Goal: Task Accomplishment & Management: Use online tool/utility

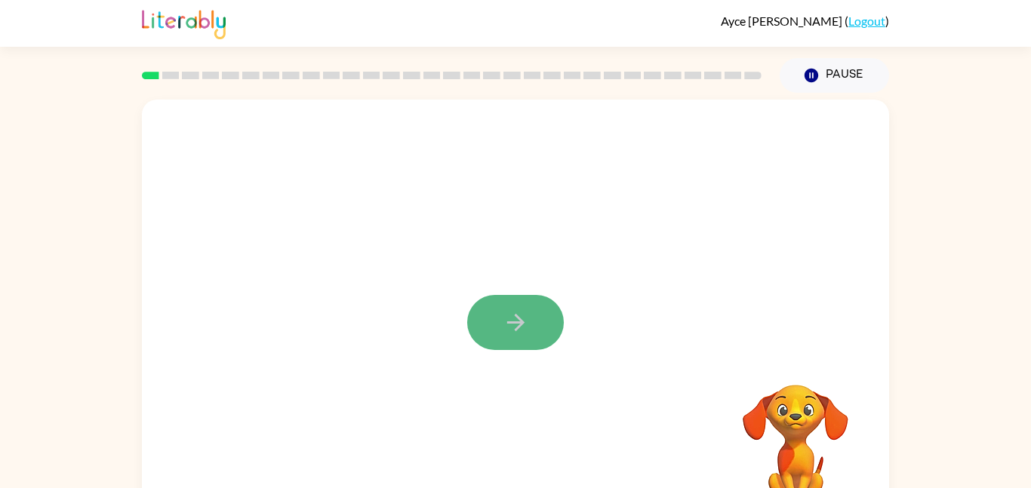
click at [540, 326] on button "button" at bounding box center [515, 322] width 97 height 55
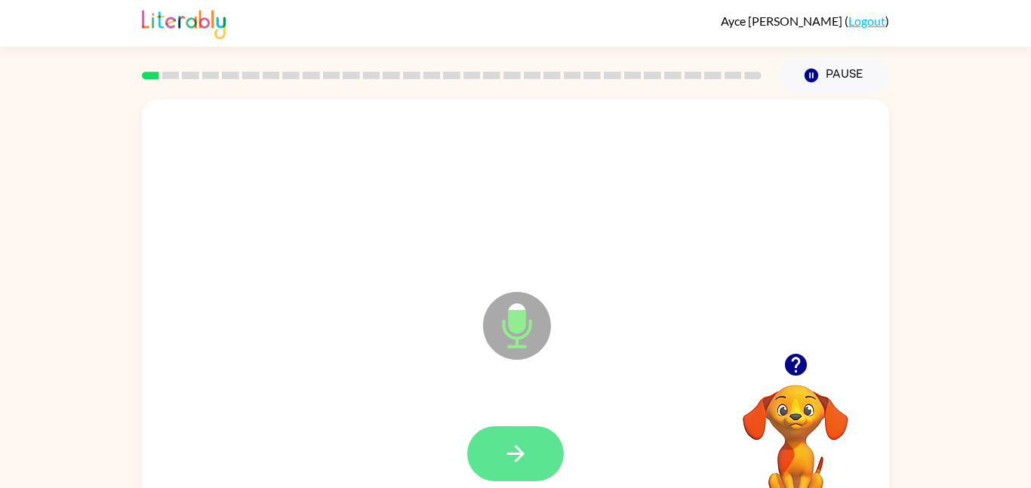
click at [503, 441] on icon "button" at bounding box center [516, 454] width 26 height 26
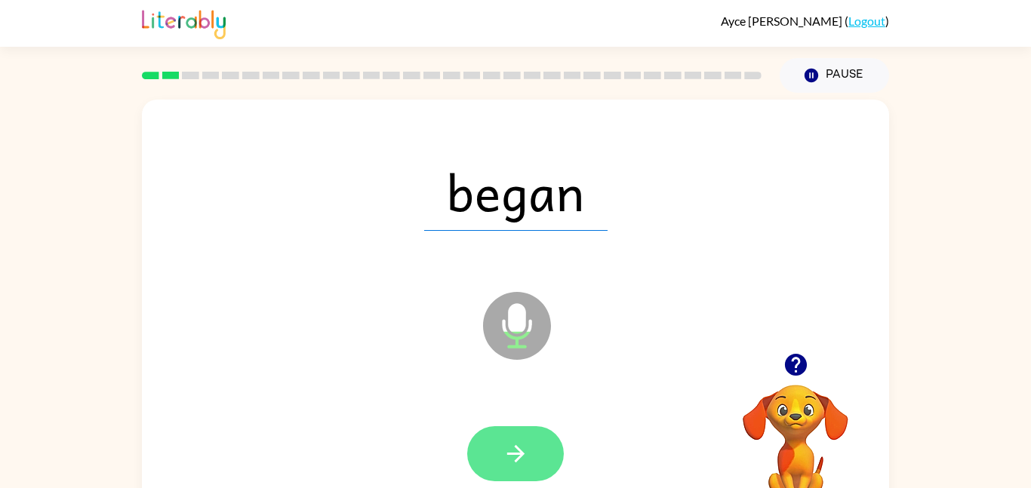
click at [524, 456] on icon "button" at bounding box center [516, 454] width 26 height 26
click at [543, 448] on button "button" at bounding box center [515, 453] width 97 height 55
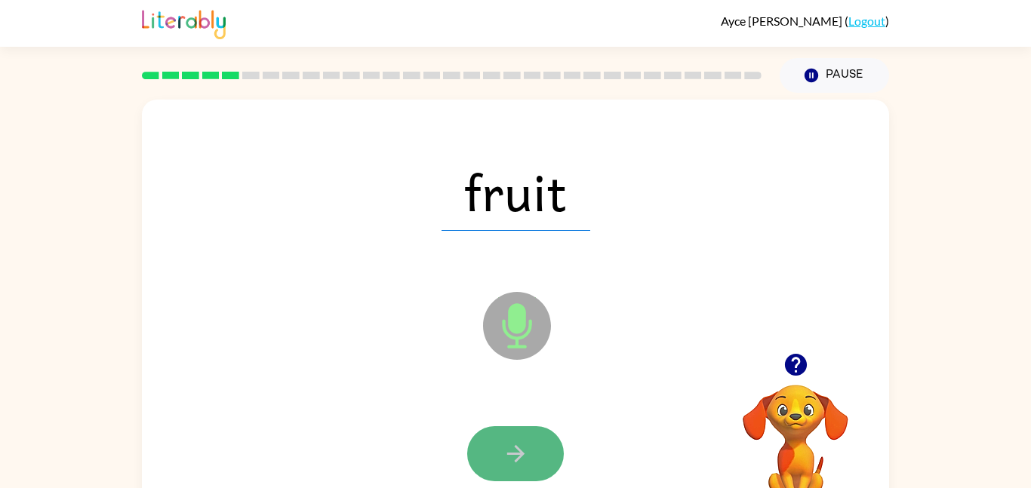
click at [520, 442] on icon "button" at bounding box center [516, 454] width 26 height 26
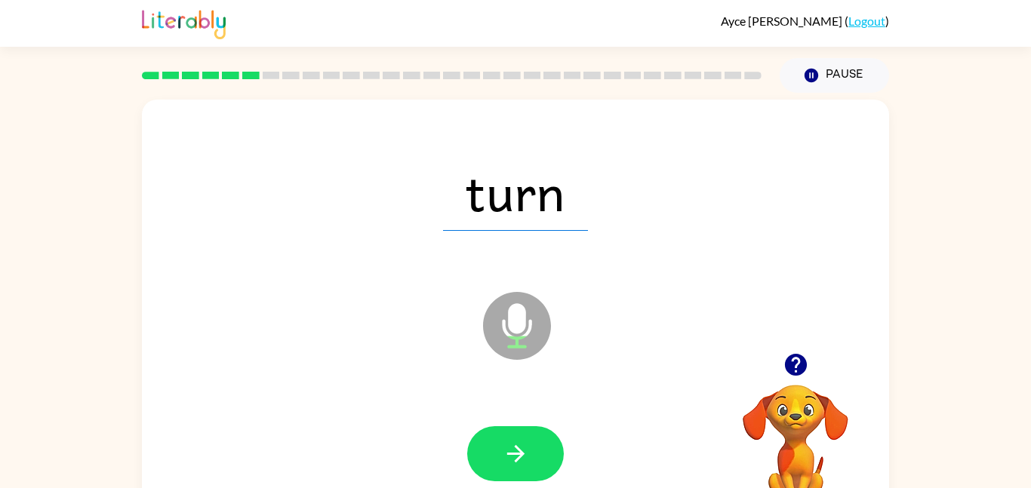
click at [557, 215] on span "turn" at bounding box center [515, 191] width 145 height 78
click at [515, 441] on icon "button" at bounding box center [516, 454] width 26 height 26
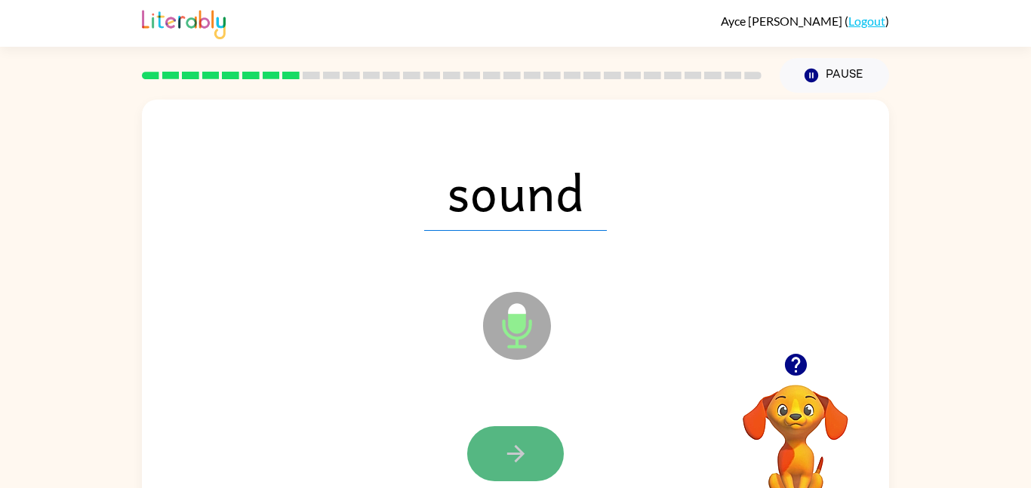
click at [517, 441] on icon "button" at bounding box center [516, 454] width 26 height 26
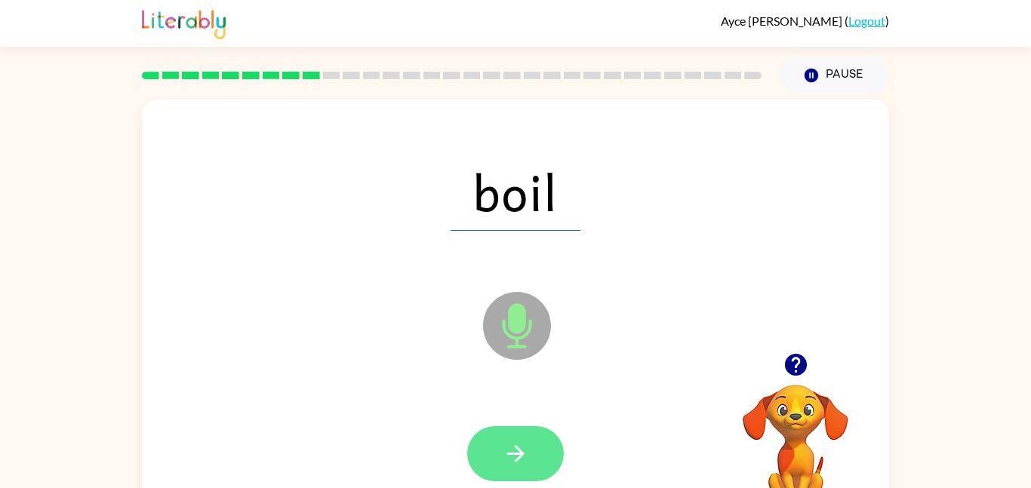
click at [495, 450] on button "button" at bounding box center [515, 453] width 97 height 55
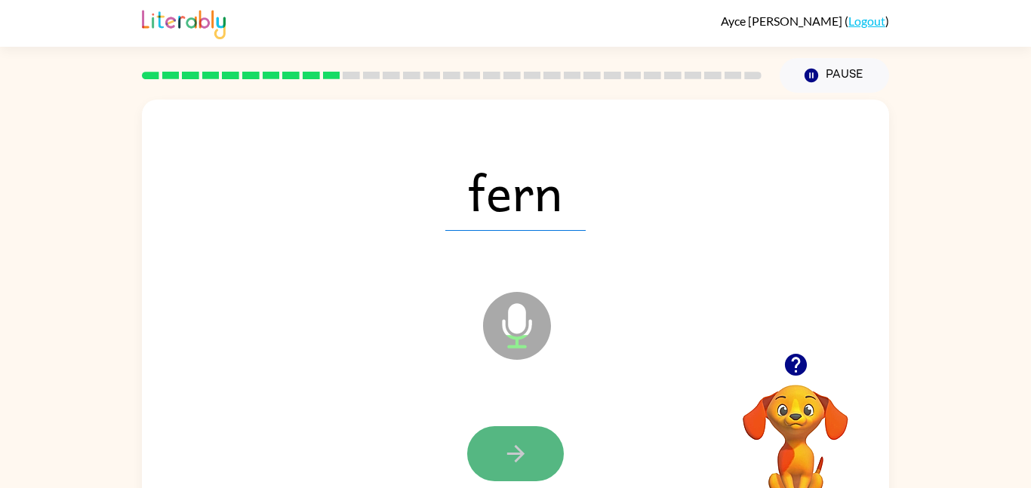
click at [521, 448] on icon "button" at bounding box center [516, 454] width 26 height 26
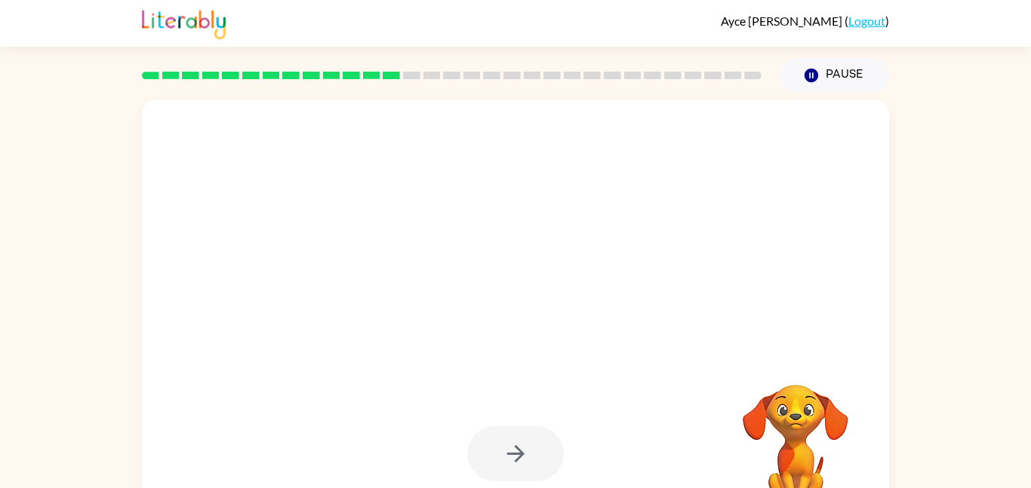
click at [515, 442] on div at bounding box center [515, 453] width 97 height 55
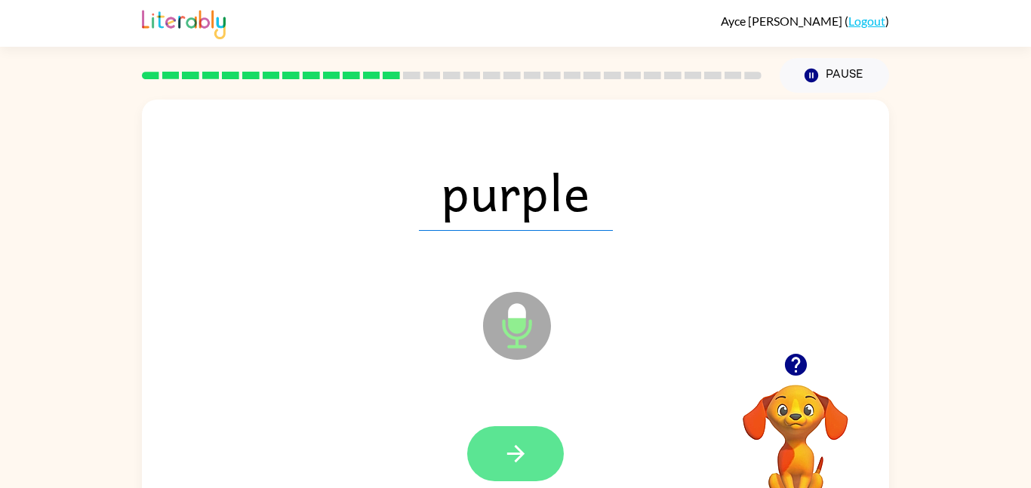
click at [517, 447] on icon "button" at bounding box center [514, 453] width 17 height 17
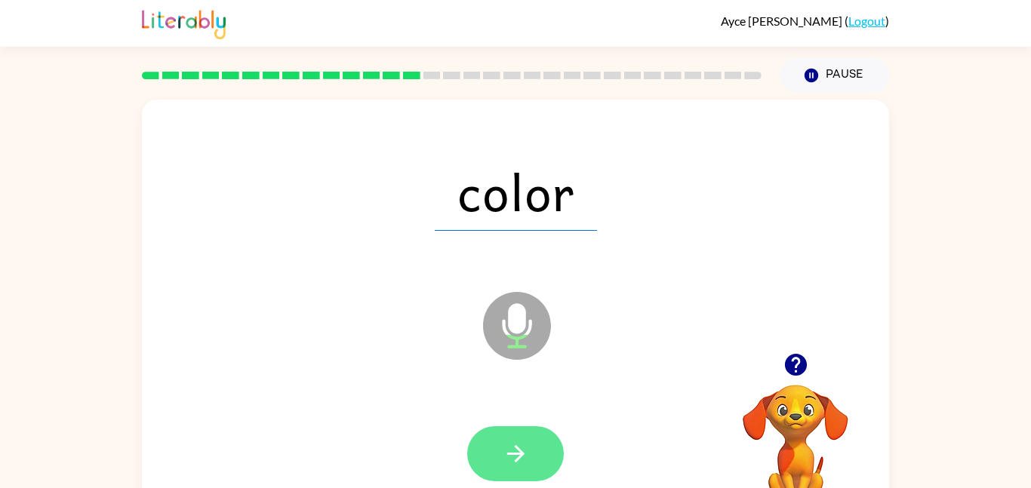
click at [514, 457] on icon "button" at bounding box center [516, 454] width 26 height 26
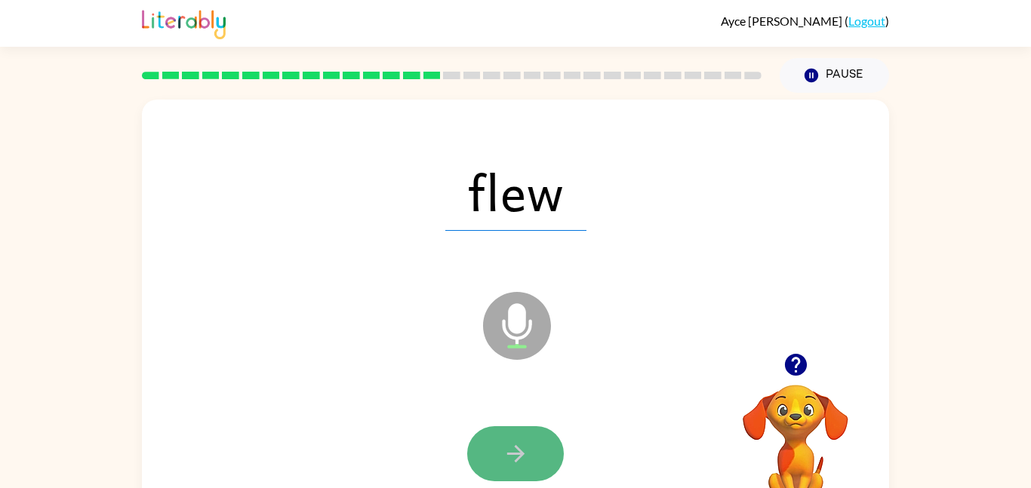
click at [513, 457] on icon "button" at bounding box center [516, 454] width 26 height 26
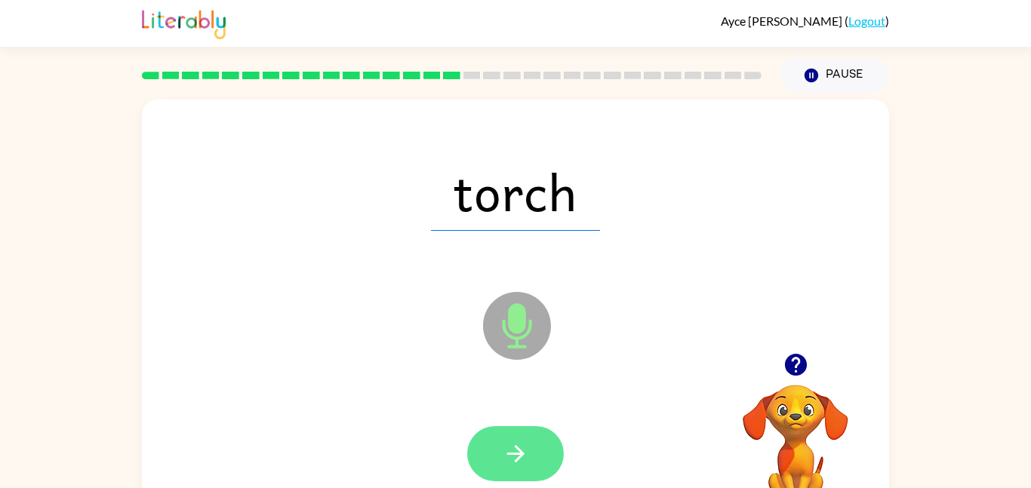
click at [516, 444] on icon "button" at bounding box center [516, 454] width 26 height 26
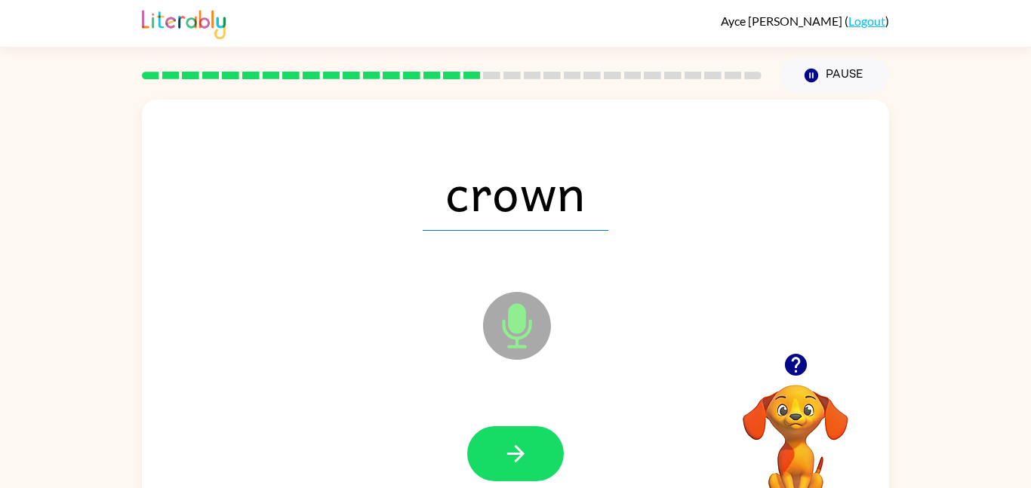
click at [378, 389] on div "crown Microphone The Microphone is here when it is your turn to talk" at bounding box center [515, 315] width 747 height 431
click at [548, 379] on icon "Microphone The Microphone is here when it is your turn to talk" at bounding box center [592, 344] width 226 height 113
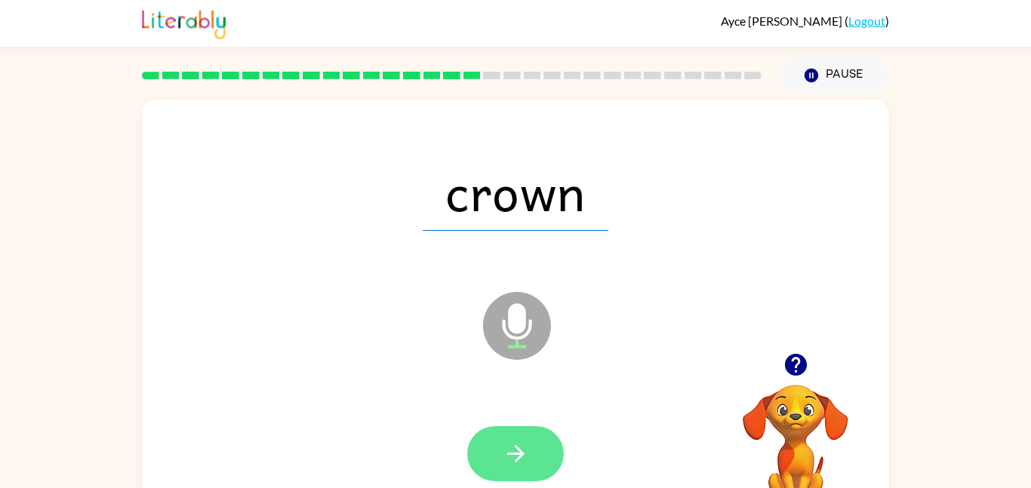
click at [525, 454] on icon "button" at bounding box center [516, 454] width 26 height 26
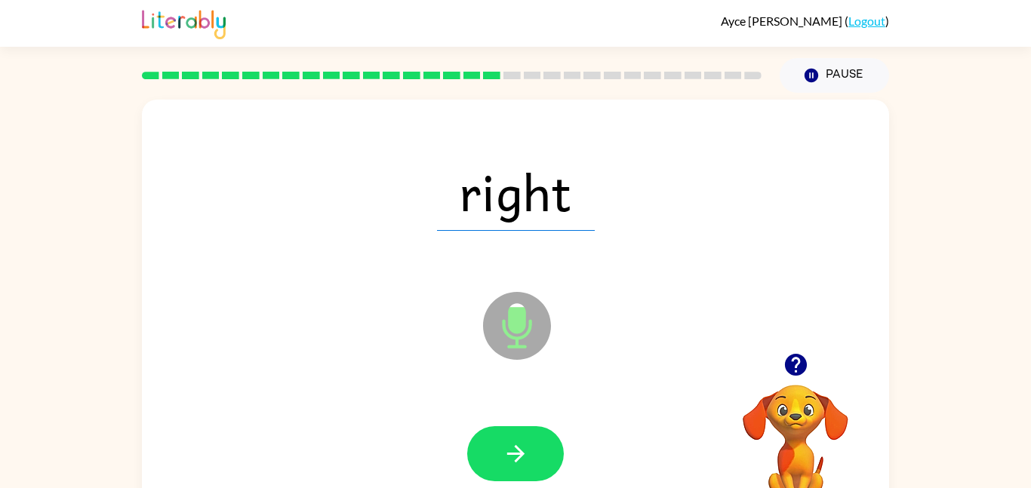
click at [525, 454] on icon "button" at bounding box center [516, 454] width 26 height 26
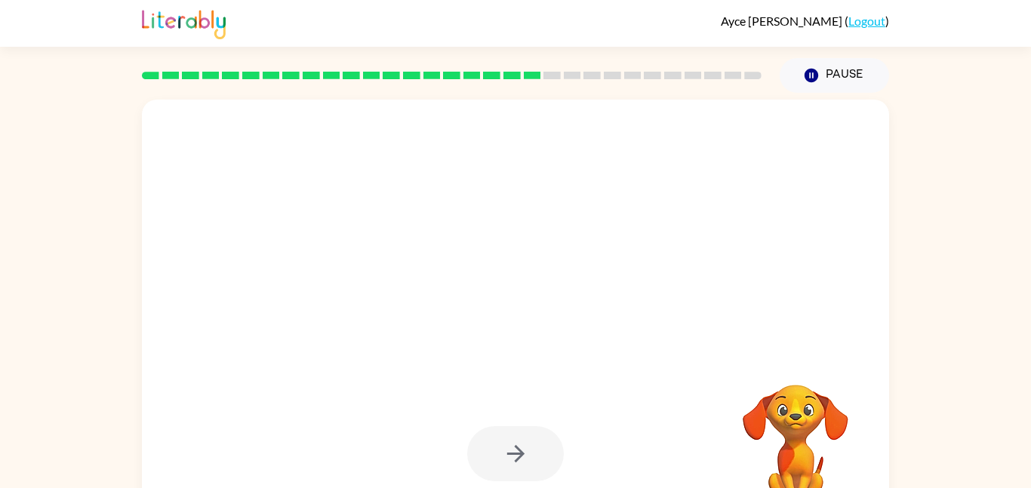
click at [524, 457] on div at bounding box center [515, 453] width 97 height 55
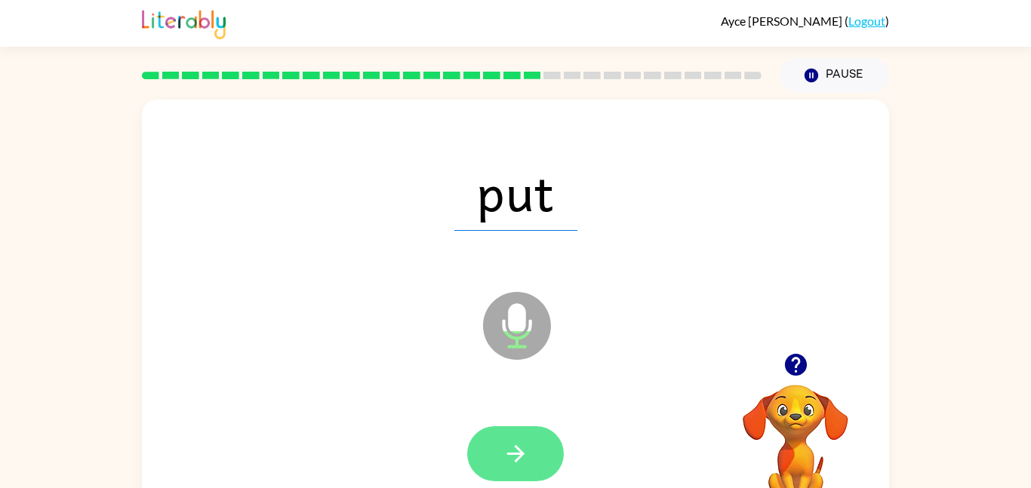
click at [503, 464] on icon "button" at bounding box center [516, 454] width 26 height 26
click at [503, 465] on icon "button" at bounding box center [516, 454] width 26 height 26
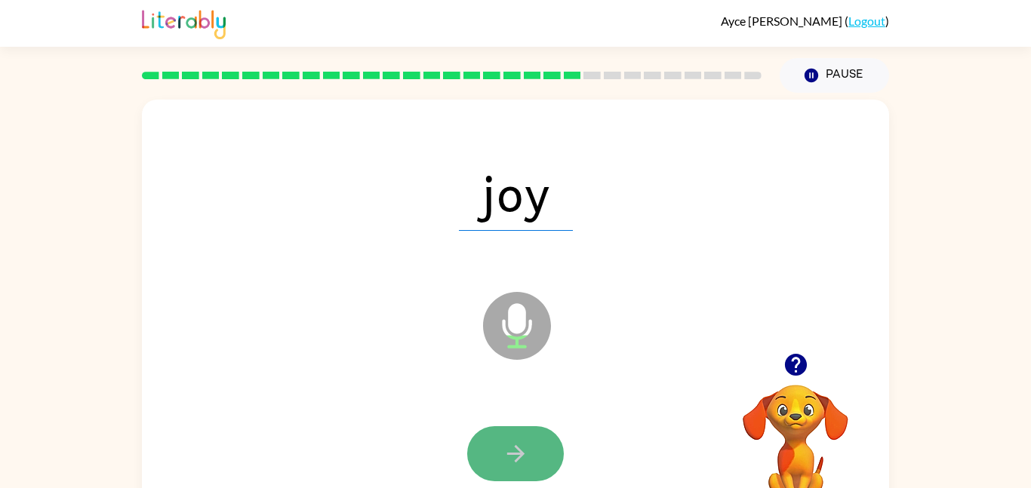
click at [520, 454] on icon "button" at bounding box center [514, 453] width 17 height 17
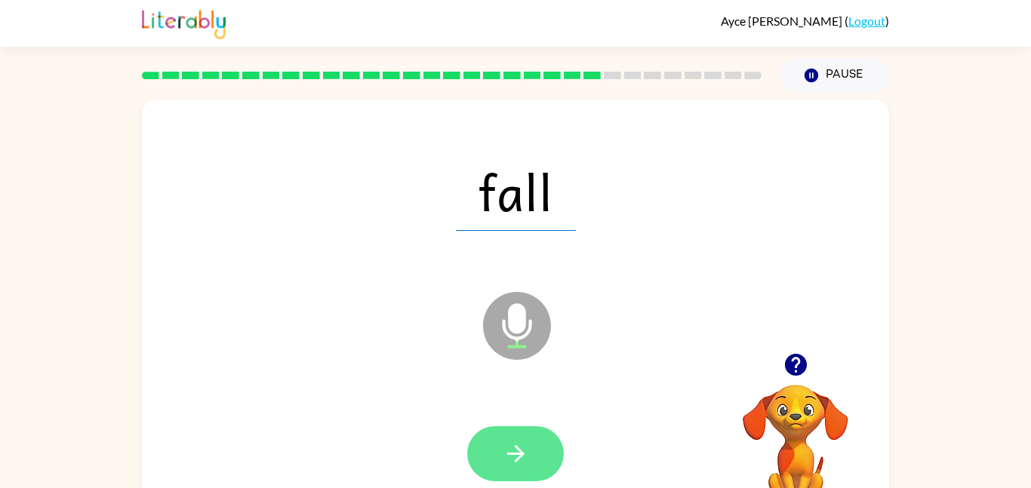
click at [523, 458] on icon "button" at bounding box center [516, 454] width 26 height 26
click at [522, 458] on icon "button" at bounding box center [516, 454] width 26 height 26
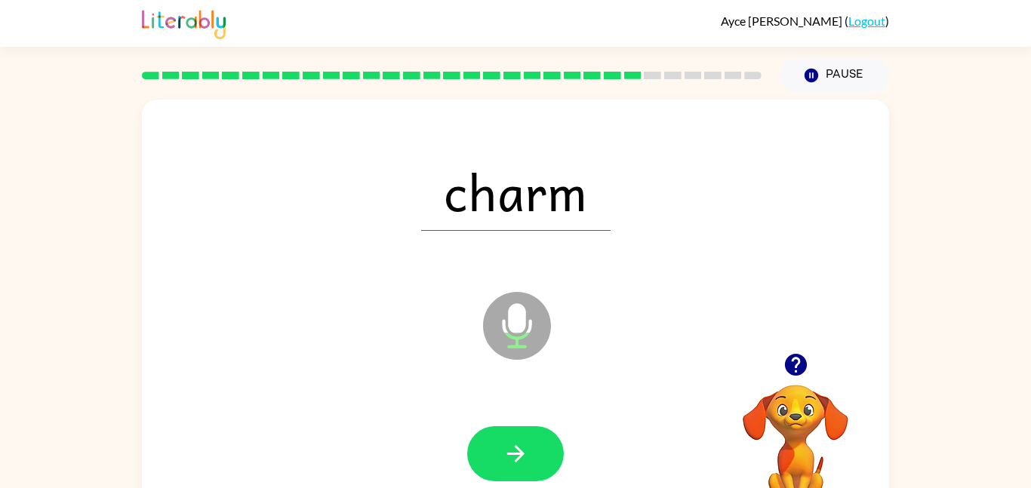
click at [523, 457] on icon "button" at bounding box center [516, 454] width 26 height 26
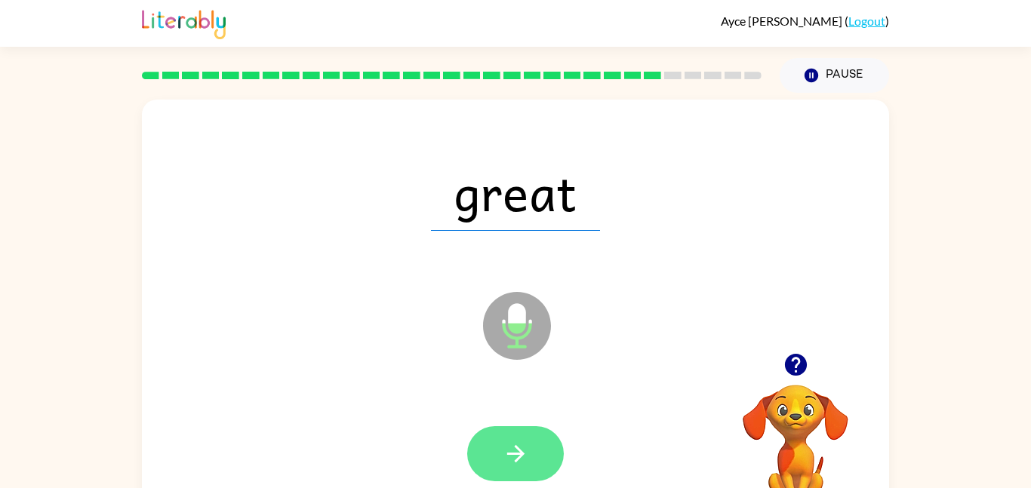
click at [523, 457] on icon "button" at bounding box center [516, 454] width 26 height 26
click at [511, 445] on icon "button" at bounding box center [516, 454] width 26 height 26
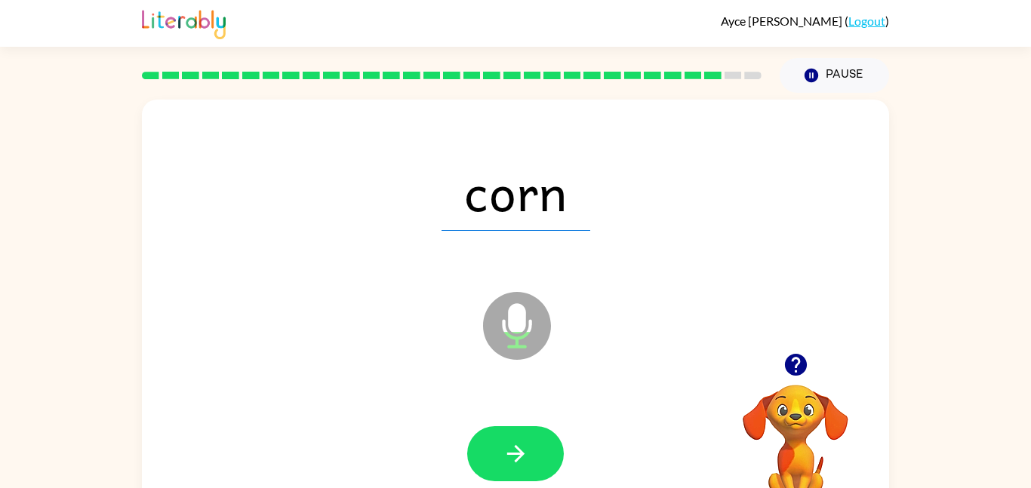
click at [514, 474] on button "button" at bounding box center [515, 453] width 97 height 55
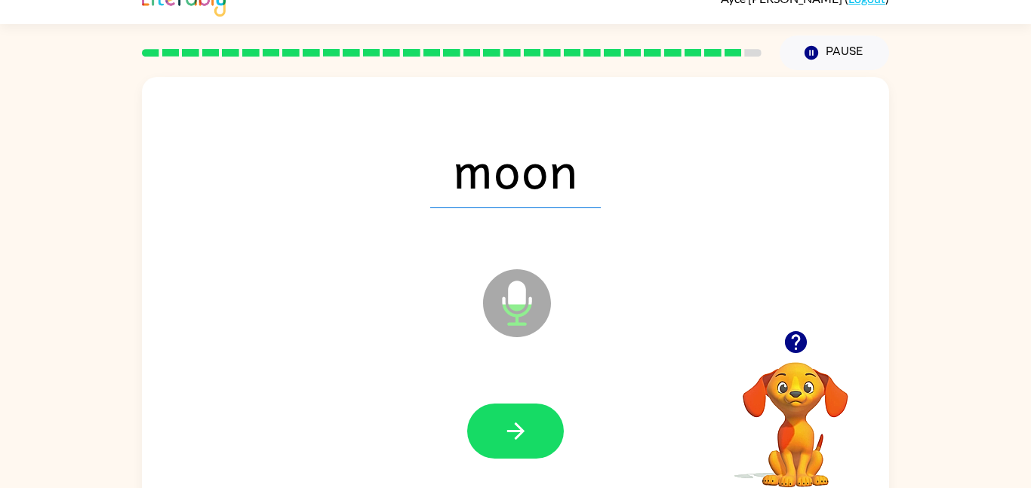
scroll to position [20, 0]
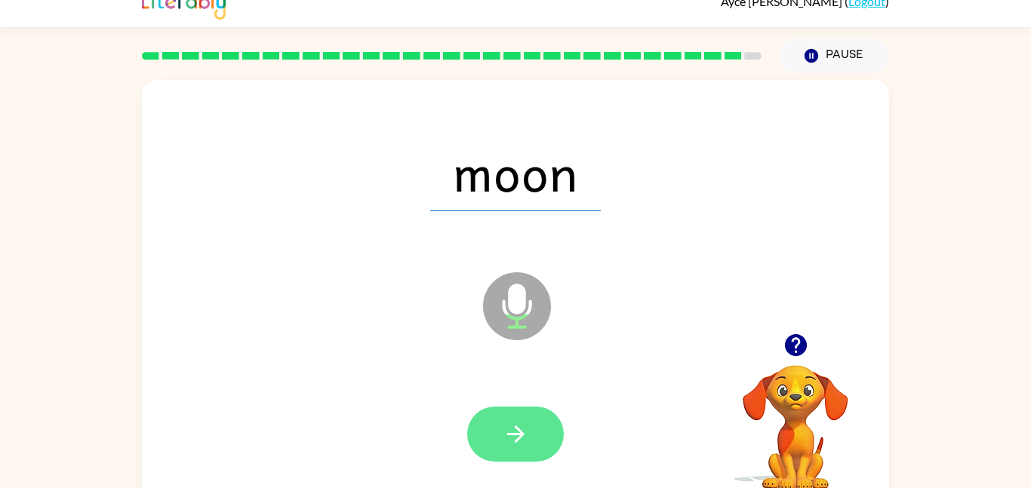
click at [514, 456] on button "button" at bounding box center [515, 434] width 97 height 55
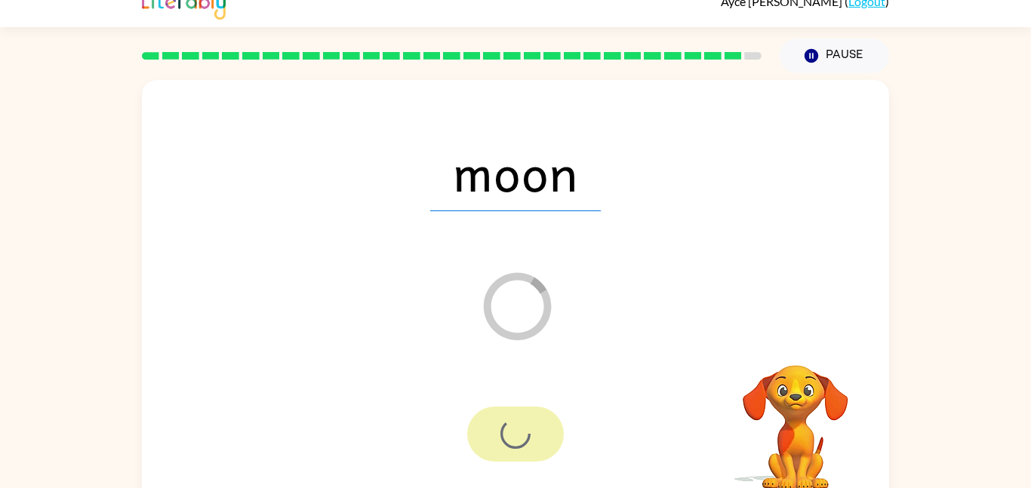
scroll to position [15, 0]
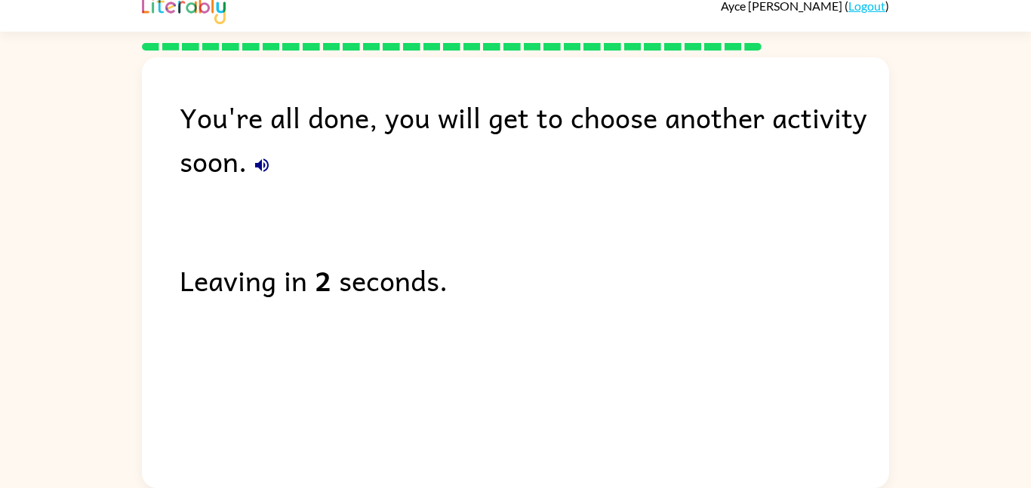
click at [259, 164] on icon "button" at bounding box center [262, 165] width 14 height 14
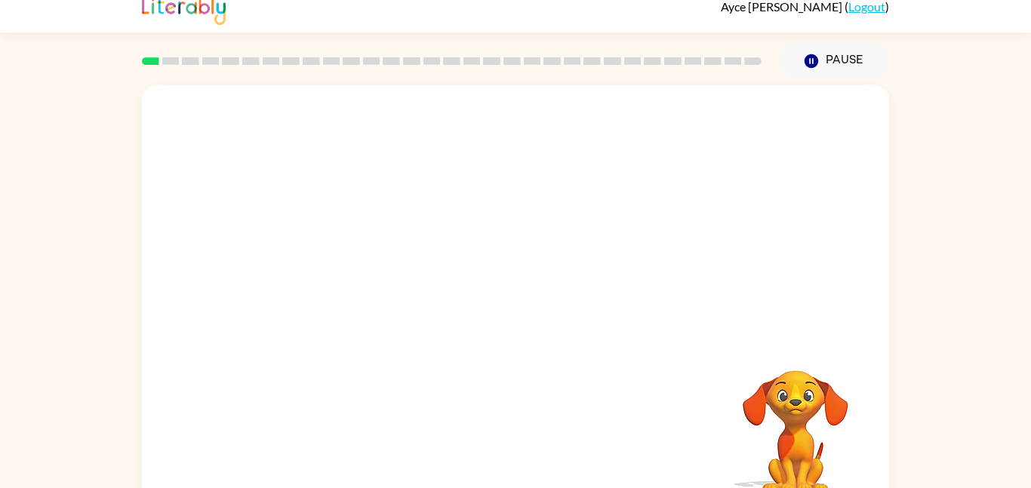
scroll to position [14, 0]
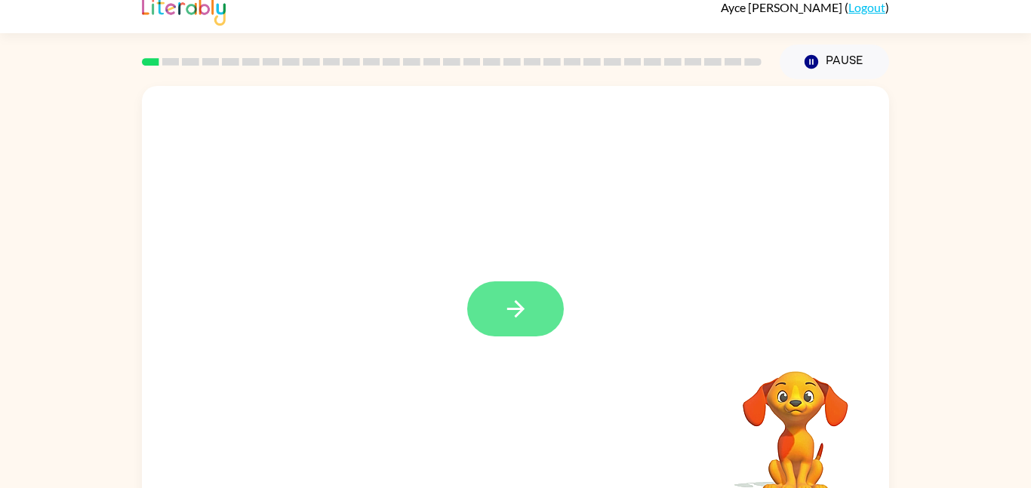
click at [522, 309] on icon "button" at bounding box center [514, 308] width 17 height 17
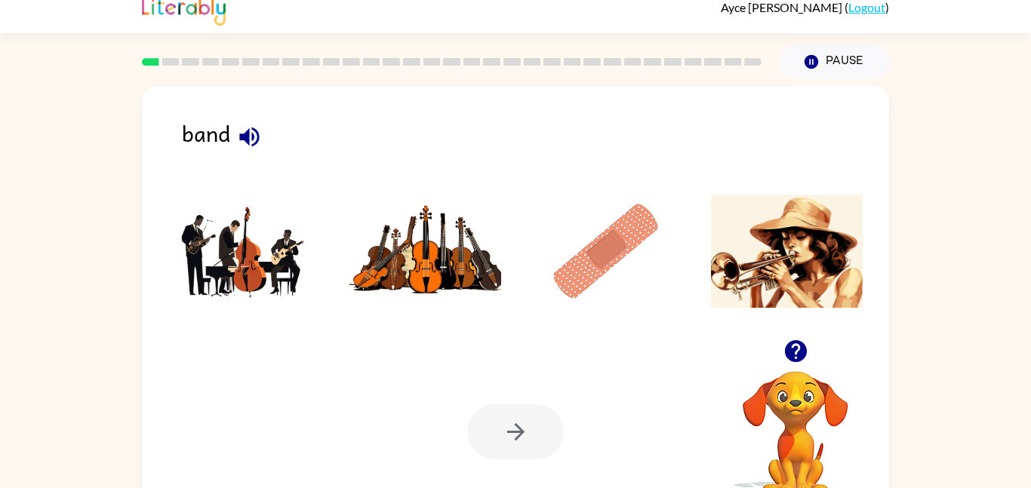
click at [254, 133] on icon "button" at bounding box center [249, 137] width 26 height 26
click at [615, 251] on img at bounding box center [606, 251] width 152 height 113
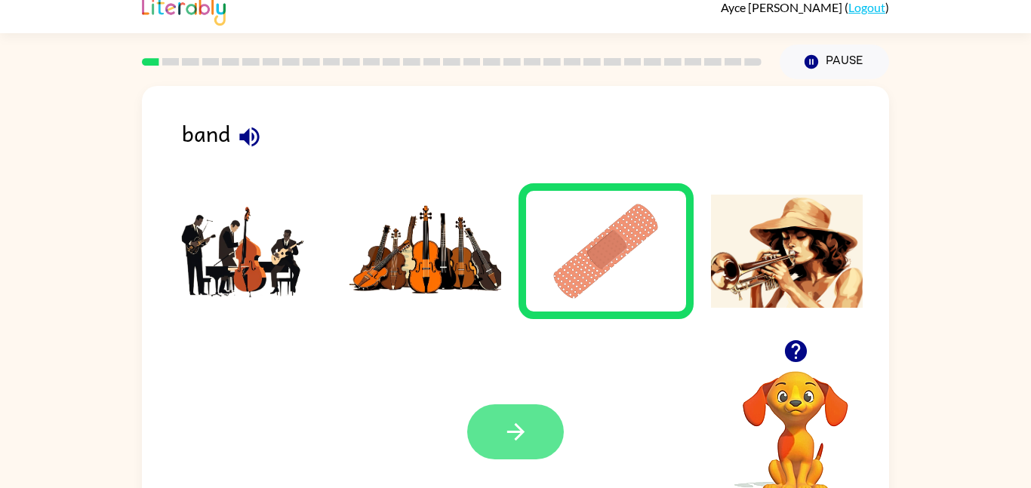
click at [494, 446] on button "button" at bounding box center [515, 431] width 97 height 55
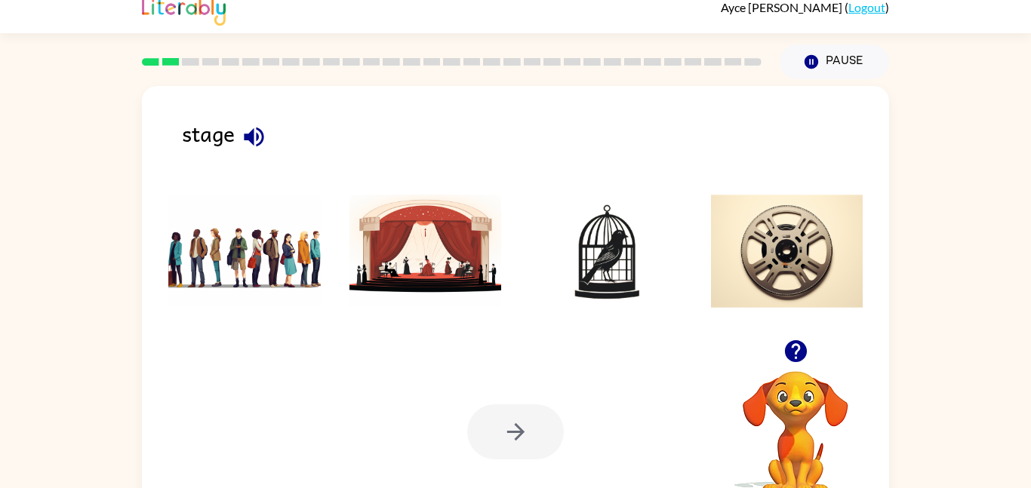
click at [257, 132] on icon "button" at bounding box center [254, 137] width 26 height 26
click at [397, 241] on img at bounding box center [425, 251] width 152 height 113
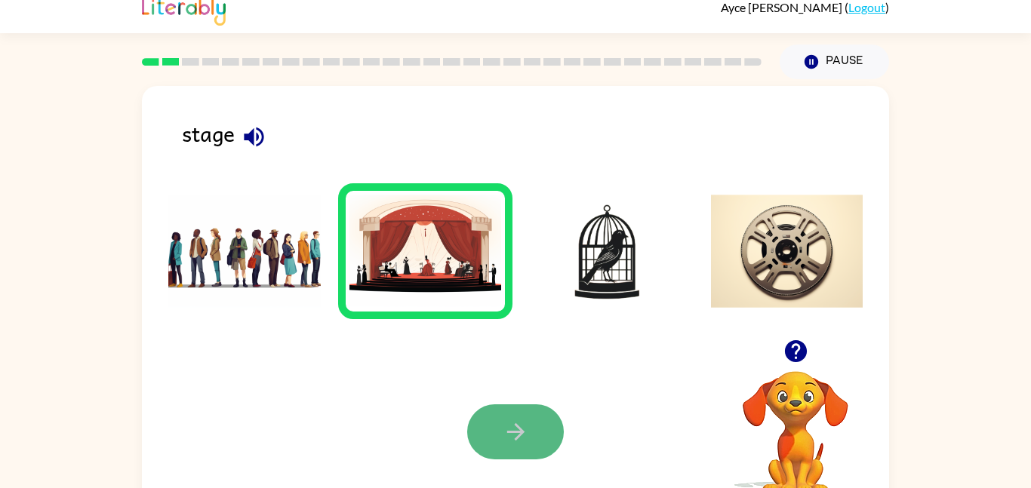
click at [546, 439] on button "button" at bounding box center [515, 431] width 97 height 55
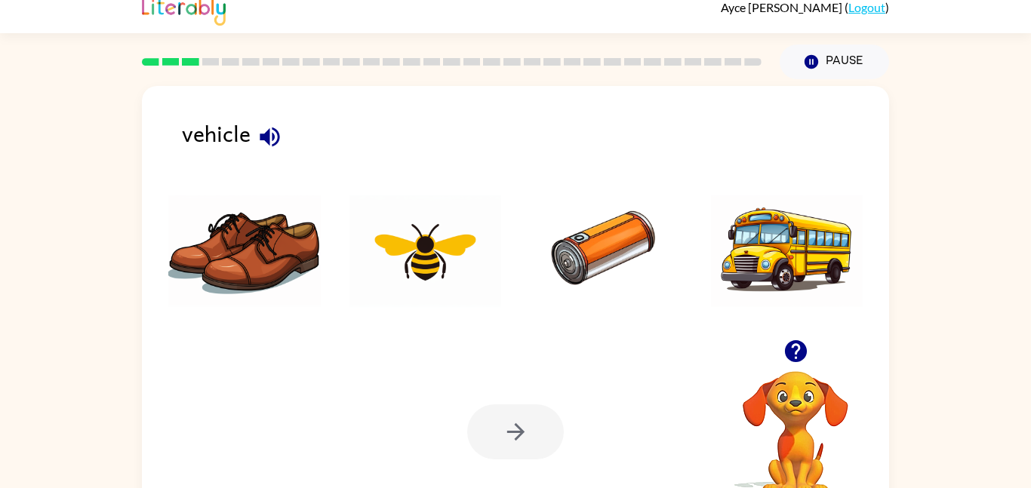
click at [271, 140] on icon "button" at bounding box center [270, 137] width 26 height 26
click at [743, 272] on img at bounding box center [787, 251] width 152 height 113
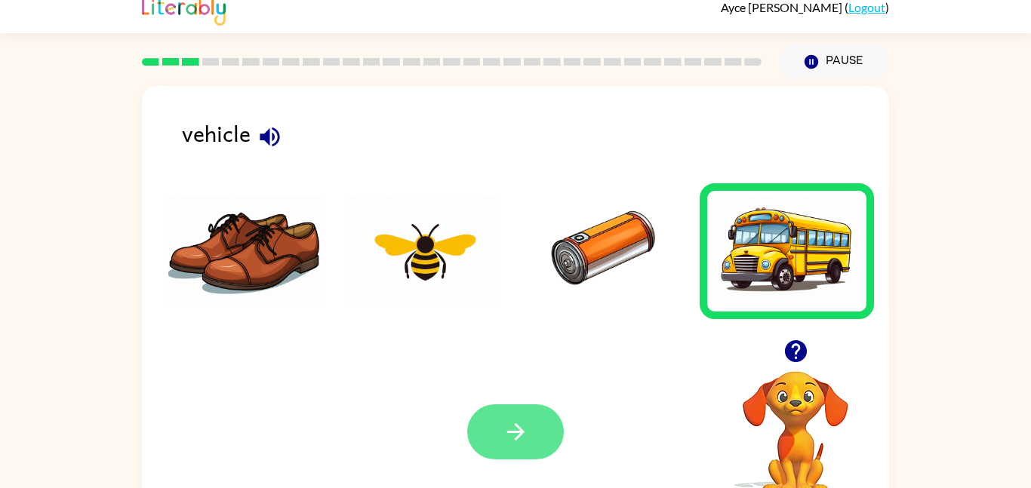
click at [517, 421] on icon "button" at bounding box center [516, 432] width 26 height 26
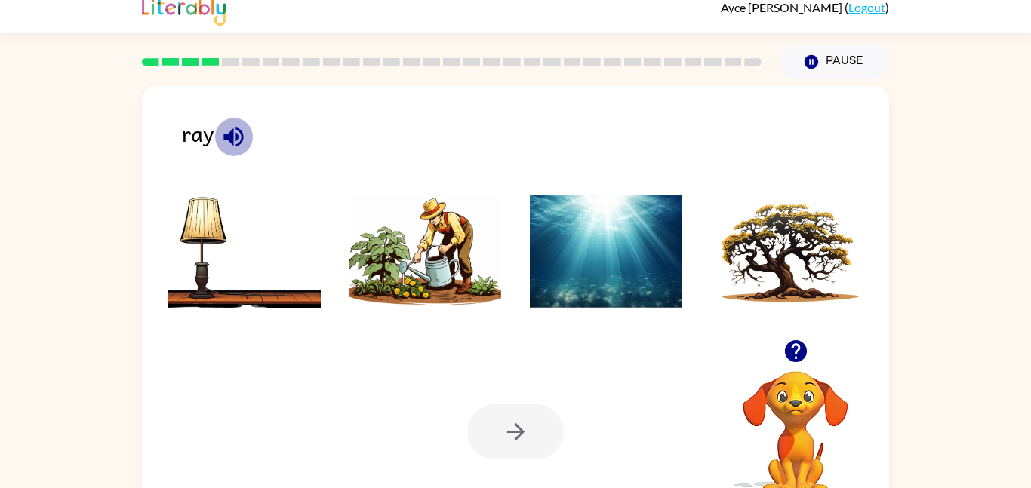
click at [235, 140] on icon "button" at bounding box center [233, 137] width 26 height 26
click at [238, 136] on icon "button" at bounding box center [233, 137] width 20 height 20
click at [246, 138] on icon "button" at bounding box center [233, 137] width 26 height 26
click at [454, 257] on img at bounding box center [425, 251] width 152 height 113
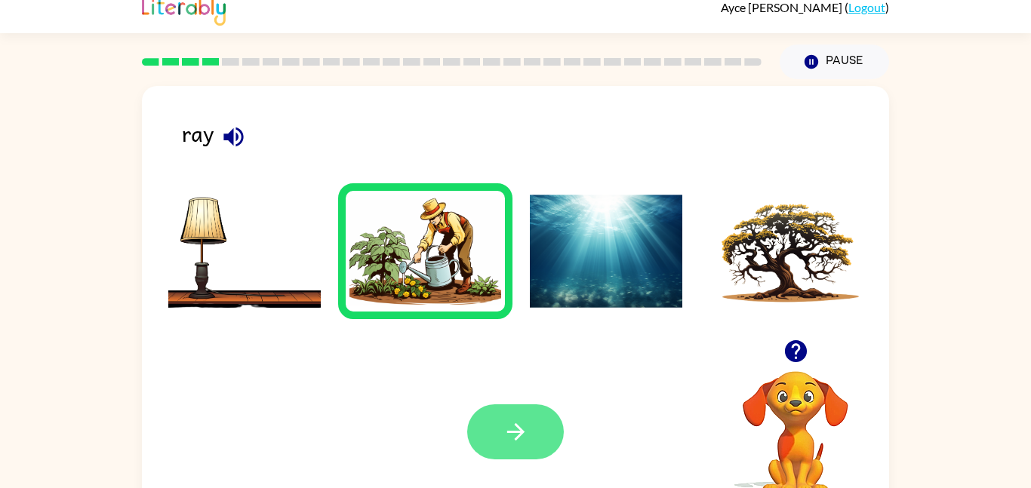
click at [500, 431] on button "button" at bounding box center [515, 431] width 97 height 55
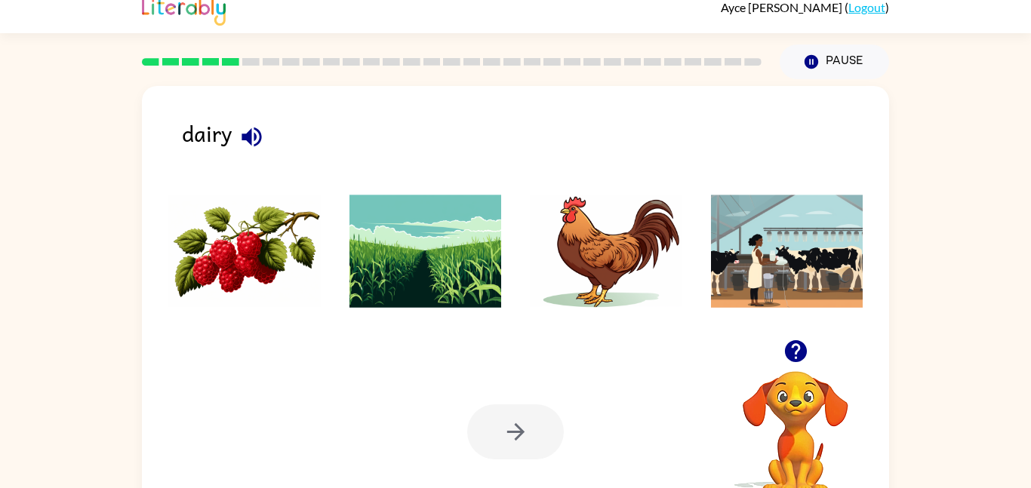
click at [247, 140] on icon "button" at bounding box center [251, 137] width 20 height 20
click at [646, 264] on img at bounding box center [606, 251] width 152 height 113
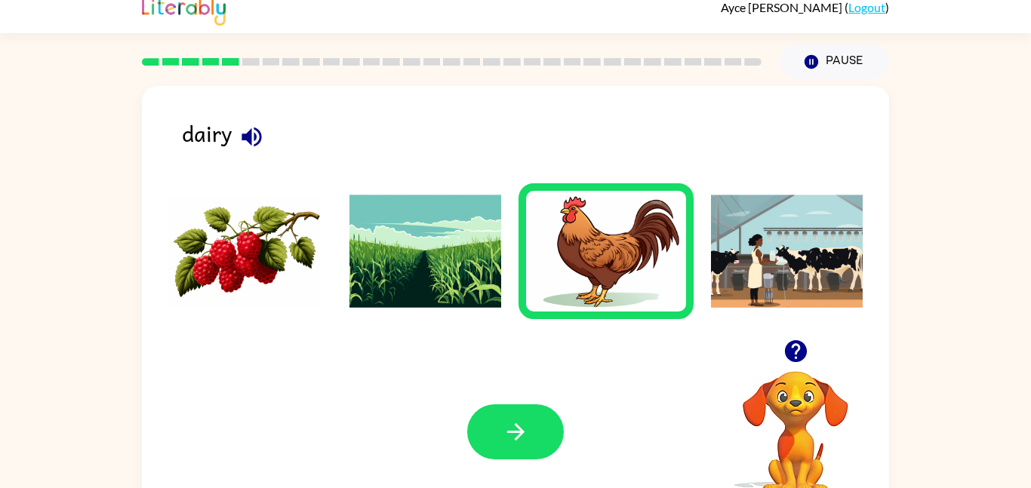
click at [250, 131] on icon "button" at bounding box center [251, 137] width 20 height 20
click at [508, 319] on ul at bounding box center [515, 255] width 717 height 144
click at [411, 232] on img at bounding box center [425, 251] width 152 height 113
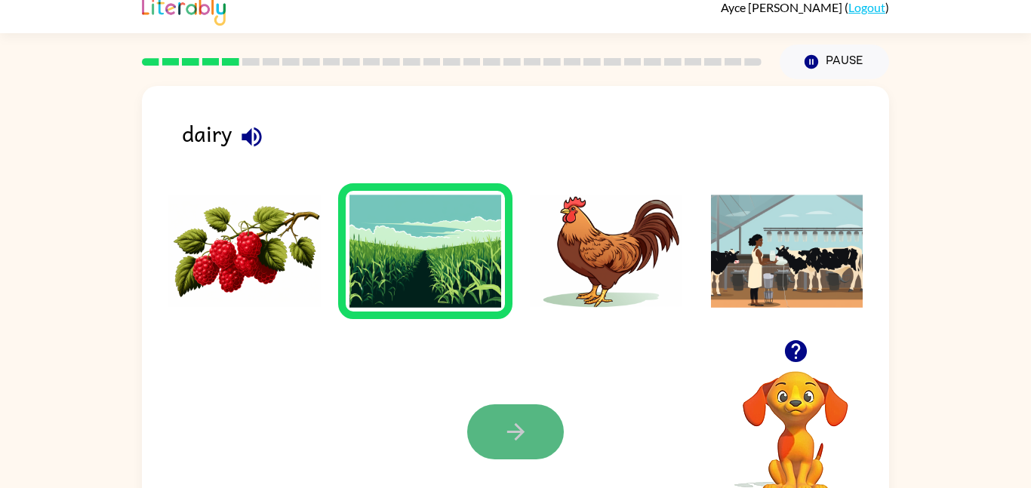
click at [538, 442] on button "button" at bounding box center [515, 431] width 97 height 55
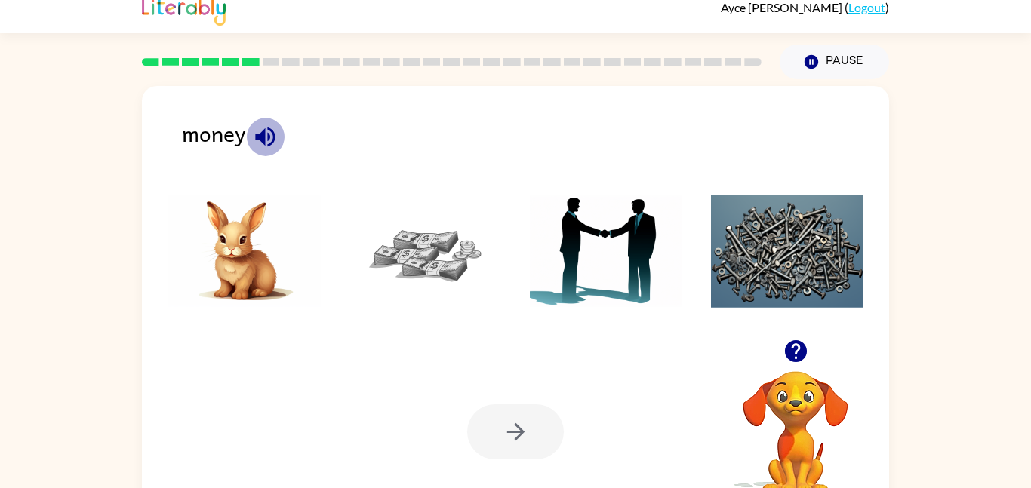
click at [273, 134] on icon "button" at bounding box center [265, 137] width 20 height 20
click at [420, 284] on img at bounding box center [425, 251] width 152 height 113
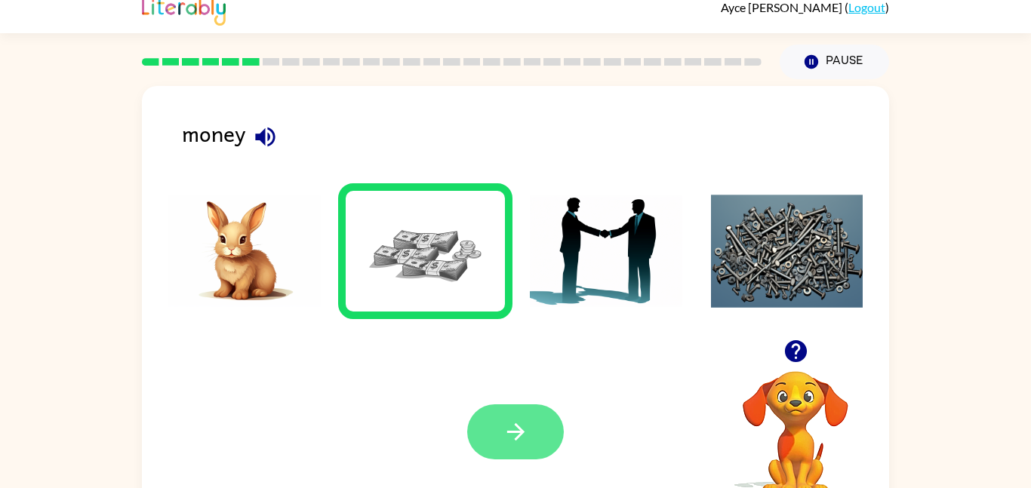
click at [524, 447] on button "button" at bounding box center [515, 431] width 97 height 55
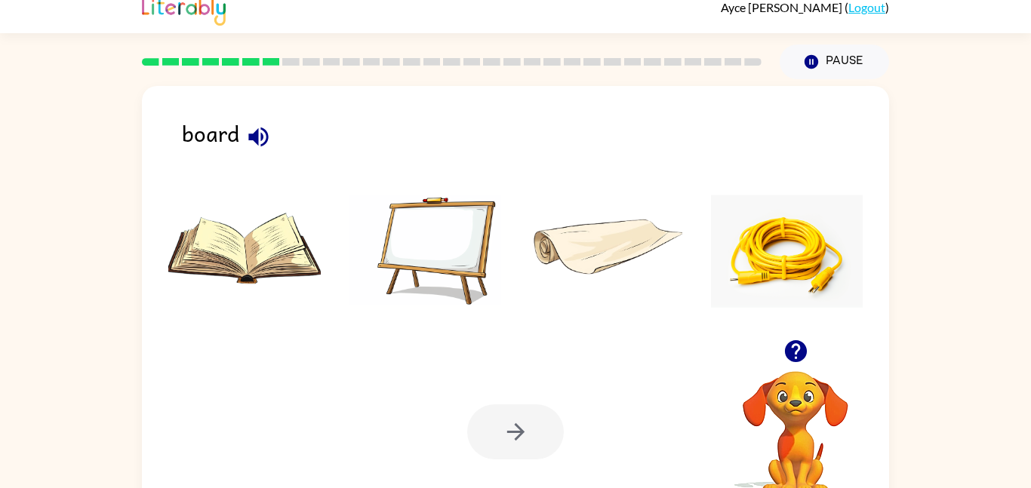
click at [249, 134] on icon "button" at bounding box center [258, 137] width 20 height 20
click at [254, 126] on icon "button" at bounding box center [258, 137] width 26 height 26
click at [254, 125] on icon "button" at bounding box center [258, 137] width 26 height 26
click at [418, 254] on img at bounding box center [425, 251] width 152 height 113
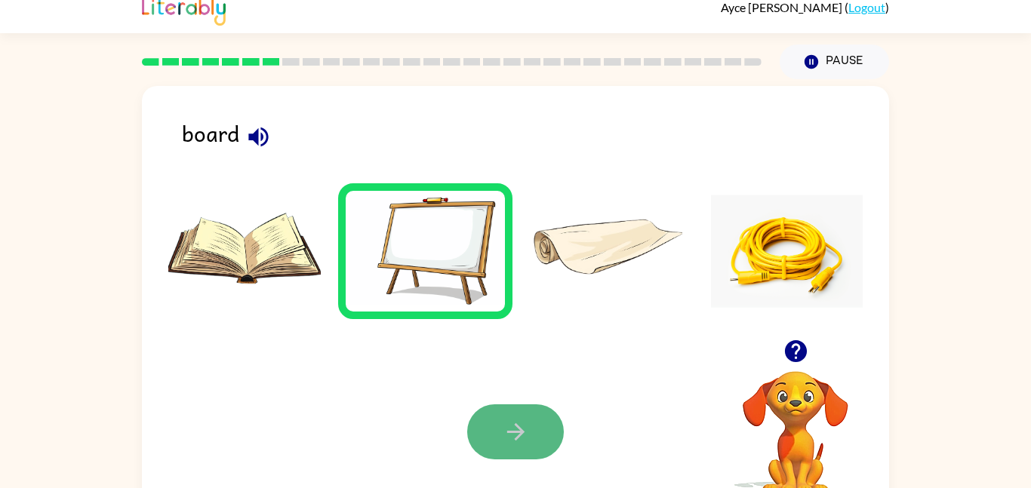
click at [483, 426] on button "button" at bounding box center [515, 431] width 97 height 55
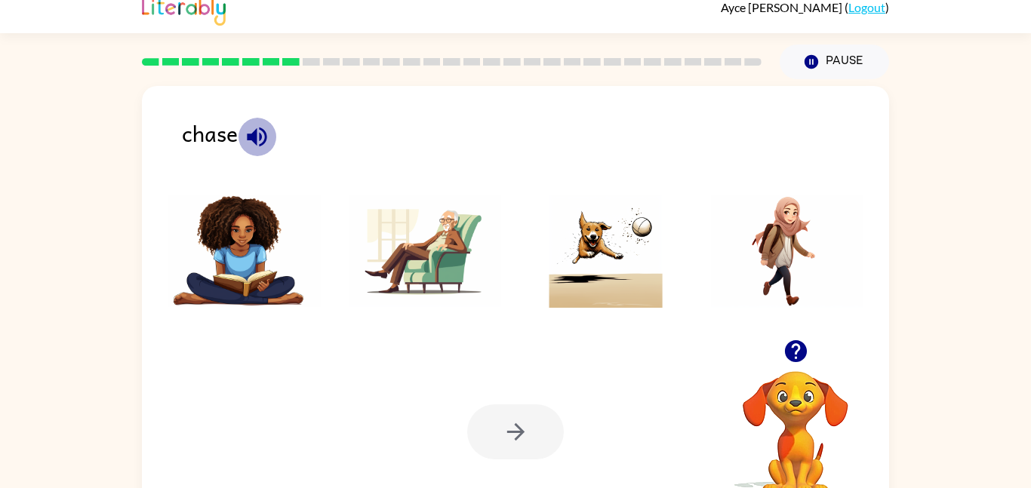
click at [254, 126] on icon "button" at bounding box center [257, 137] width 26 height 26
click at [626, 266] on img at bounding box center [606, 251] width 152 height 113
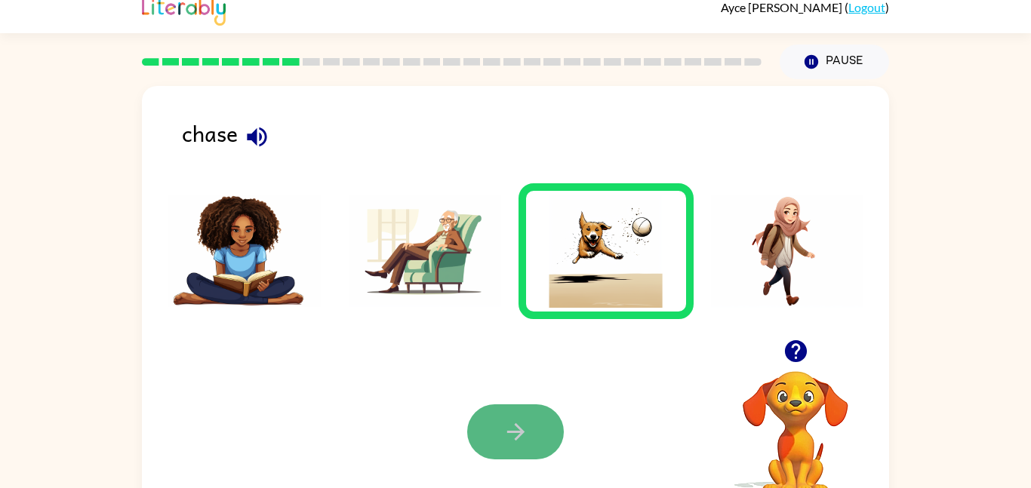
click at [507, 414] on button "button" at bounding box center [515, 431] width 97 height 55
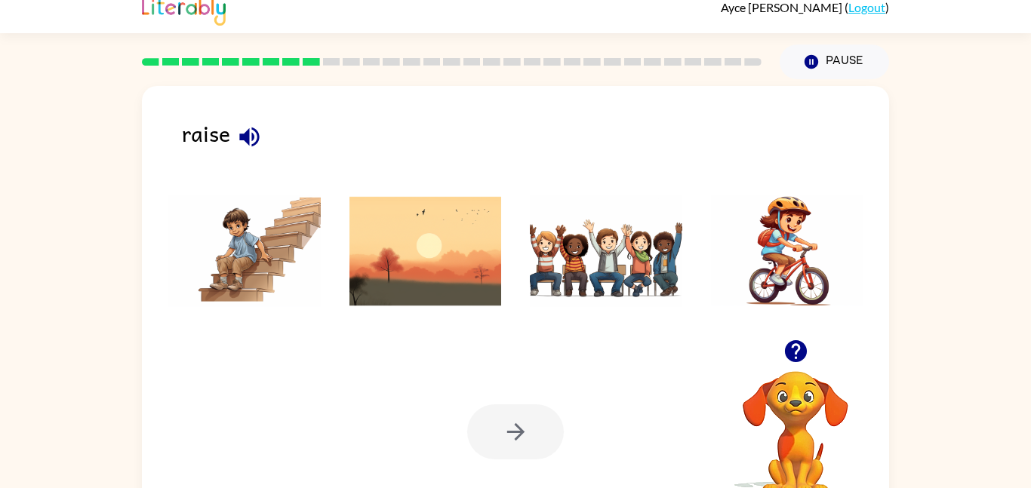
scroll to position [0, 0]
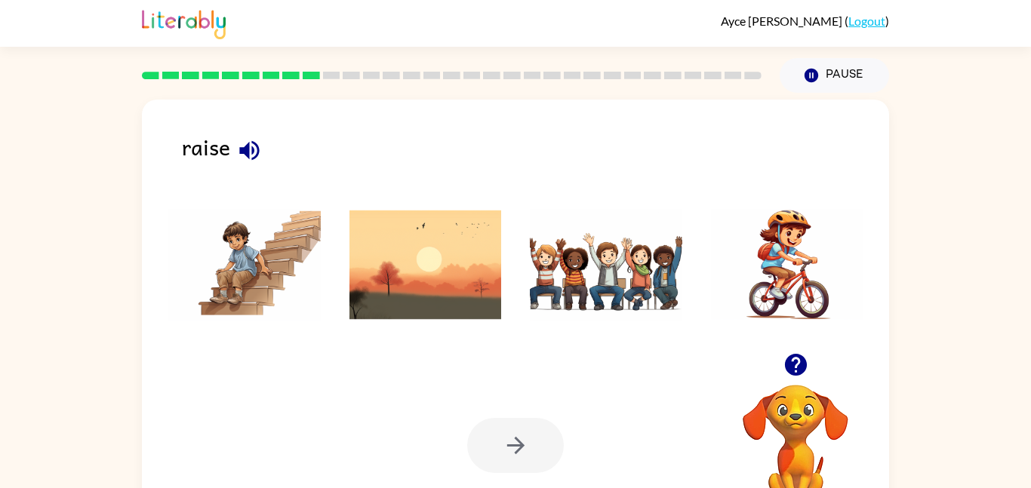
click at [249, 149] on icon "button" at bounding box center [249, 150] width 26 height 26
click at [266, 145] on button "button" at bounding box center [249, 150] width 38 height 38
click at [659, 294] on img at bounding box center [606, 264] width 152 height 113
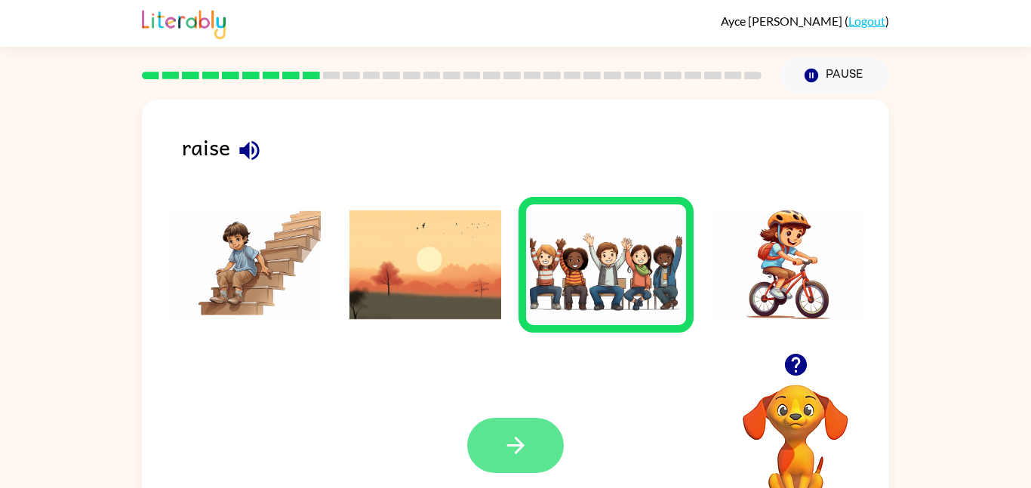
click at [515, 420] on button "button" at bounding box center [515, 445] width 97 height 55
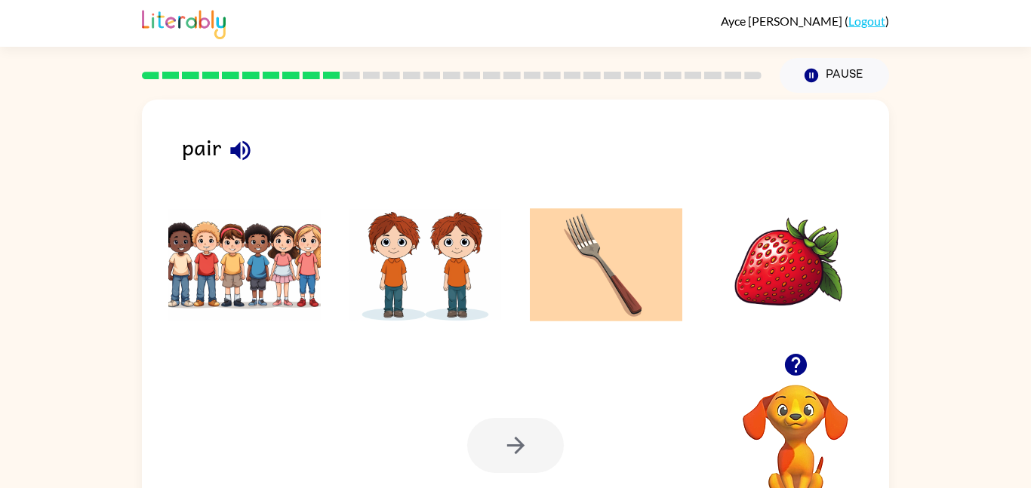
click at [245, 147] on icon "button" at bounding box center [240, 150] width 26 height 26
click at [235, 148] on icon "button" at bounding box center [240, 150] width 20 height 20
click at [430, 256] on img at bounding box center [425, 264] width 152 height 113
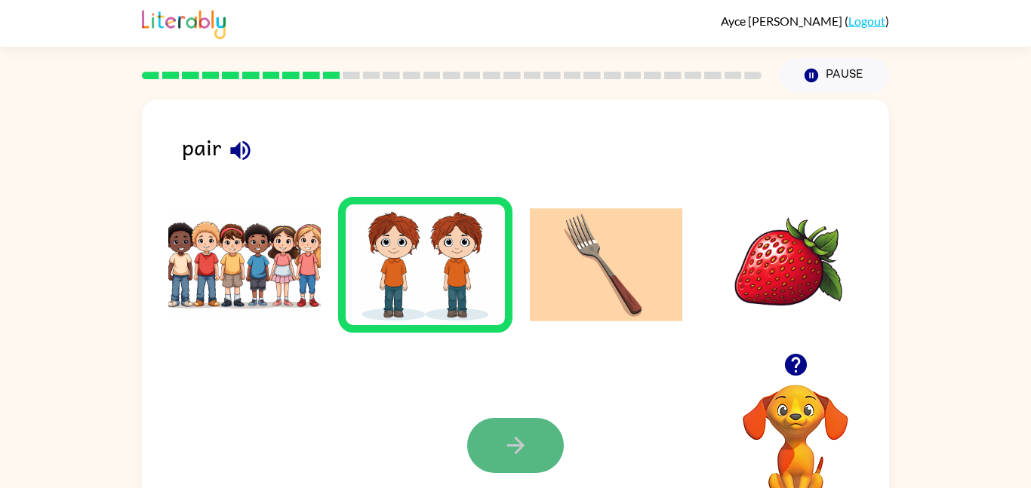
click at [530, 441] on button "button" at bounding box center [515, 445] width 97 height 55
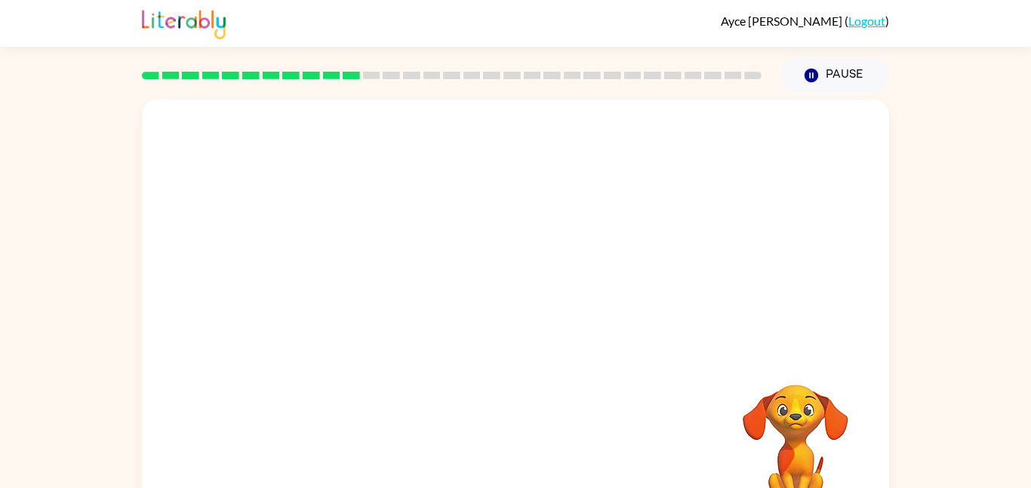
click at [706, 134] on video "Your browser must support playing .mp4 files to use Literably. Please try using…" at bounding box center [515, 227] width 747 height 254
click at [523, 325] on icon "button" at bounding box center [516, 322] width 26 height 26
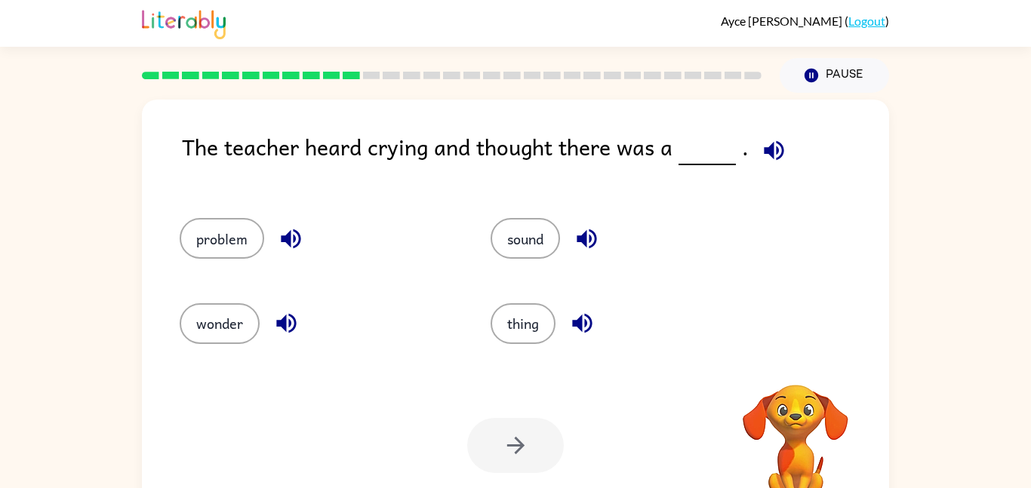
click at [773, 152] on icon "button" at bounding box center [774, 150] width 20 height 20
click at [294, 249] on icon "button" at bounding box center [291, 239] width 26 height 26
click at [282, 334] on icon "button" at bounding box center [286, 323] width 26 height 26
click at [596, 233] on icon "button" at bounding box center [587, 239] width 20 height 20
click at [587, 326] on icon "button" at bounding box center [582, 324] width 20 height 20
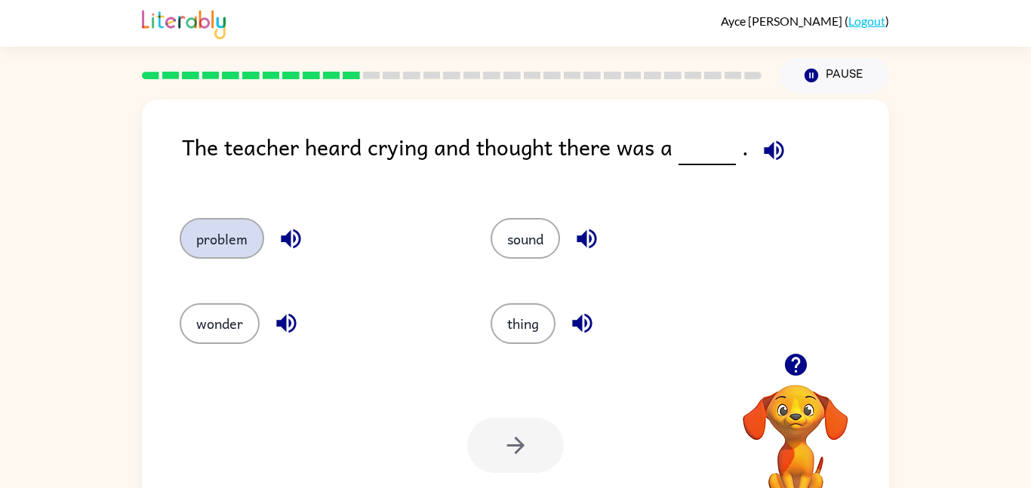
click at [232, 235] on button "problem" at bounding box center [222, 238] width 85 height 41
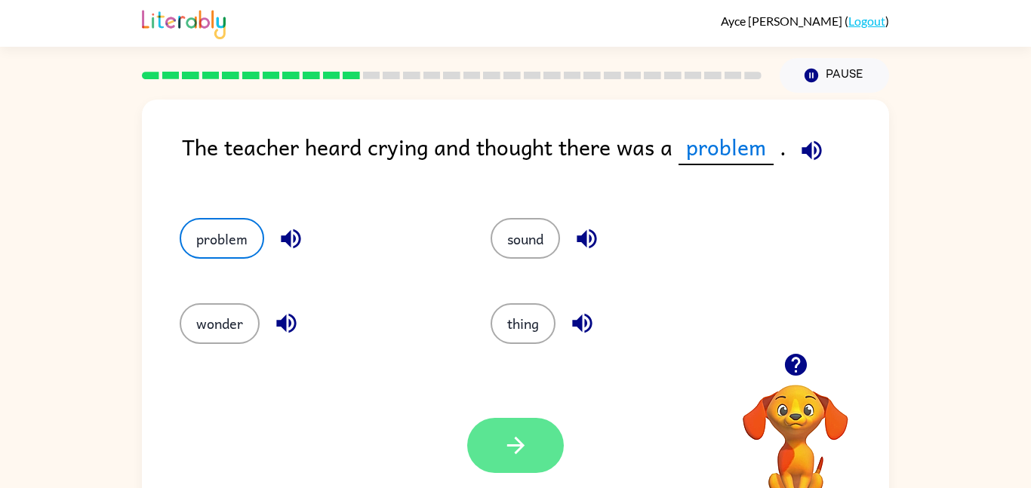
click at [543, 463] on button "button" at bounding box center [515, 445] width 97 height 55
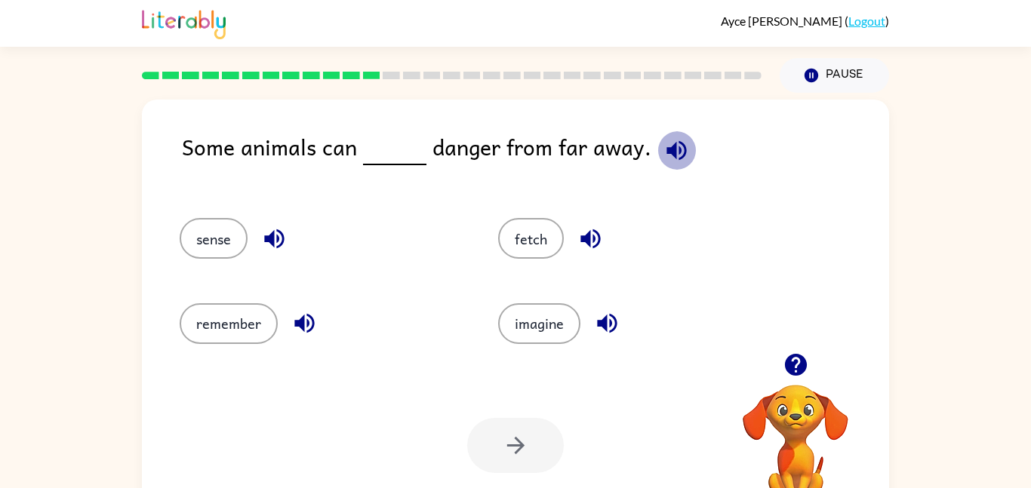
click at [664, 141] on icon "button" at bounding box center [676, 150] width 26 height 26
click at [666, 148] on icon "button" at bounding box center [676, 150] width 20 height 20
click at [270, 235] on icon "button" at bounding box center [274, 239] width 20 height 20
click at [299, 320] on icon "button" at bounding box center [304, 324] width 20 height 20
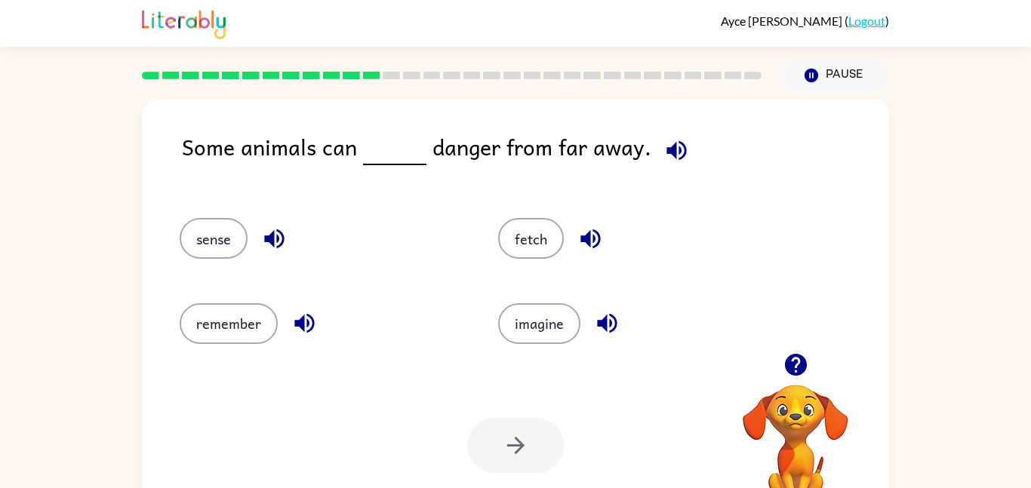
click at [595, 244] on icon "button" at bounding box center [590, 239] width 26 height 26
click at [606, 315] on icon "button" at bounding box center [607, 324] width 20 height 20
click at [299, 317] on icon "button" at bounding box center [304, 323] width 26 height 26
click at [270, 229] on icon "button" at bounding box center [274, 239] width 26 height 26
click at [226, 235] on button "sense" at bounding box center [214, 238] width 68 height 41
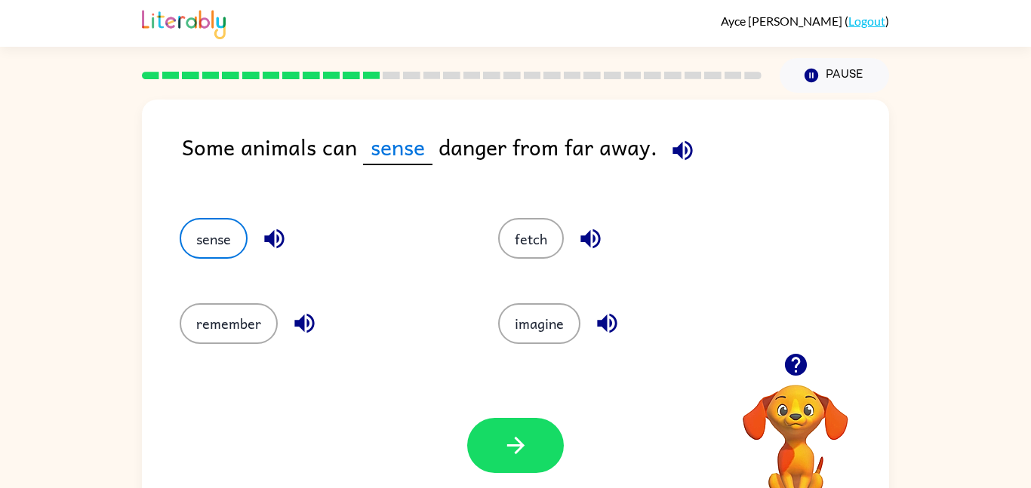
click at [521, 487] on div "Your browser must support playing .mp4 files to use Literably. Please try using…" at bounding box center [515, 446] width 747 height 170
click at [525, 447] on icon "button" at bounding box center [516, 445] width 26 height 26
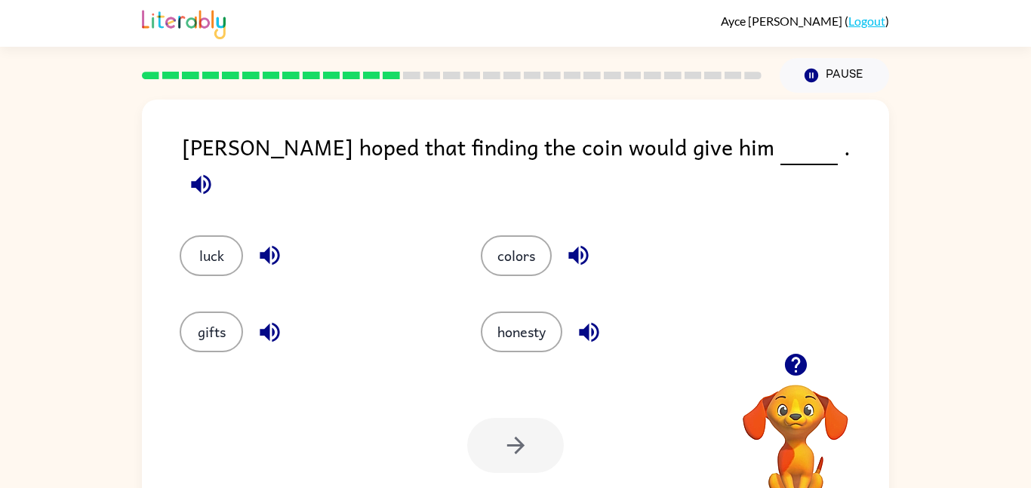
click at [214, 171] on icon "button" at bounding box center [201, 184] width 26 height 26
click at [276, 246] on icon "button" at bounding box center [270, 256] width 20 height 20
click at [261, 325] on icon "button" at bounding box center [270, 332] width 20 height 20
click at [578, 242] on icon "button" at bounding box center [578, 255] width 26 height 26
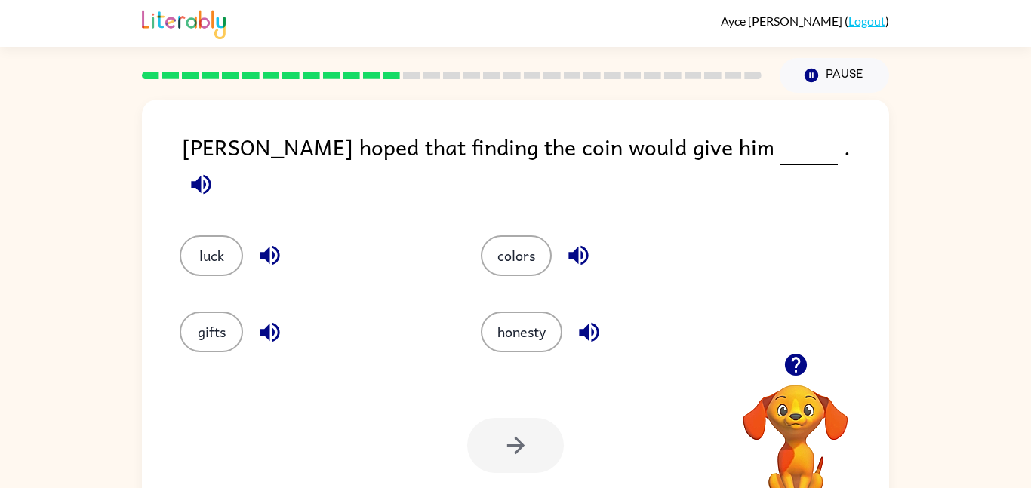
click at [589, 322] on icon "button" at bounding box center [589, 332] width 20 height 20
click at [271, 242] on icon "button" at bounding box center [270, 255] width 26 height 26
click at [196, 241] on button "luck" at bounding box center [211, 255] width 63 height 41
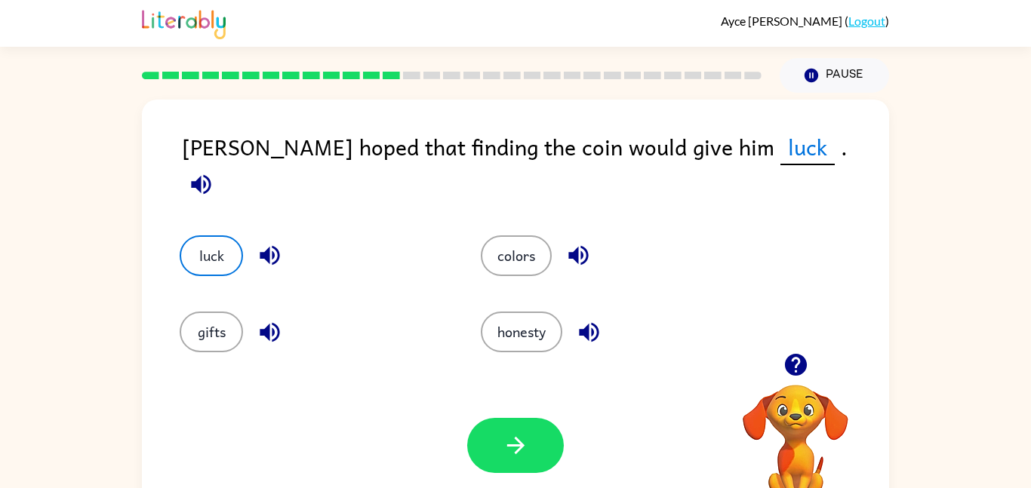
click at [211, 174] on icon "button" at bounding box center [201, 184] width 20 height 20
click at [517, 439] on icon "button" at bounding box center [514, 445] width 17 height 17
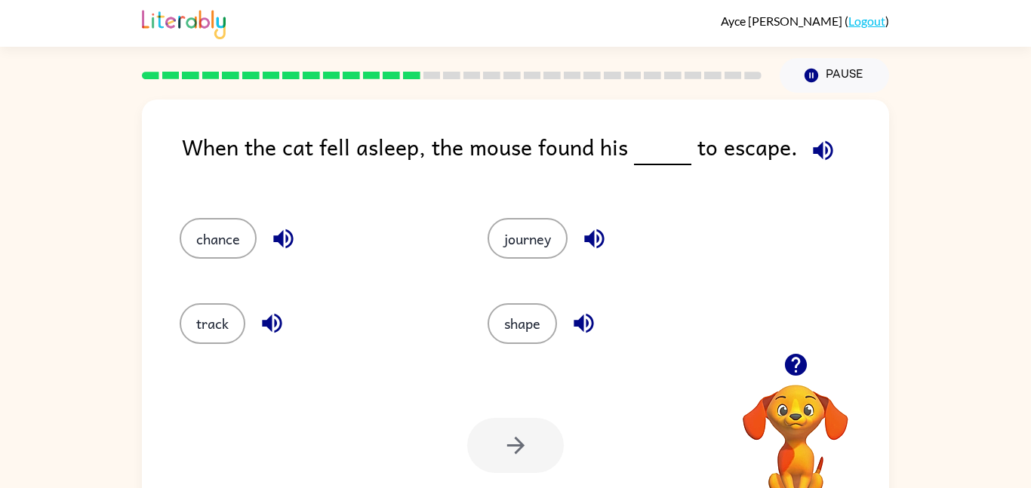
click at [813, 140] on icon "button" at bounding box center [823, 150] width 26 height 26
click at [282, 238] on icon "button" at bounding box center [283, 239] width 20 height 20
click at [269, 323] on icon "button" at bounding box center [272, 324] width 20 height 20
click at [604, 232] on icon "button" at bounding box center [594, 239] width 26 height 26
click at [583, 325] on icon "button" at bounding box center [583, 324] width 20 height 20
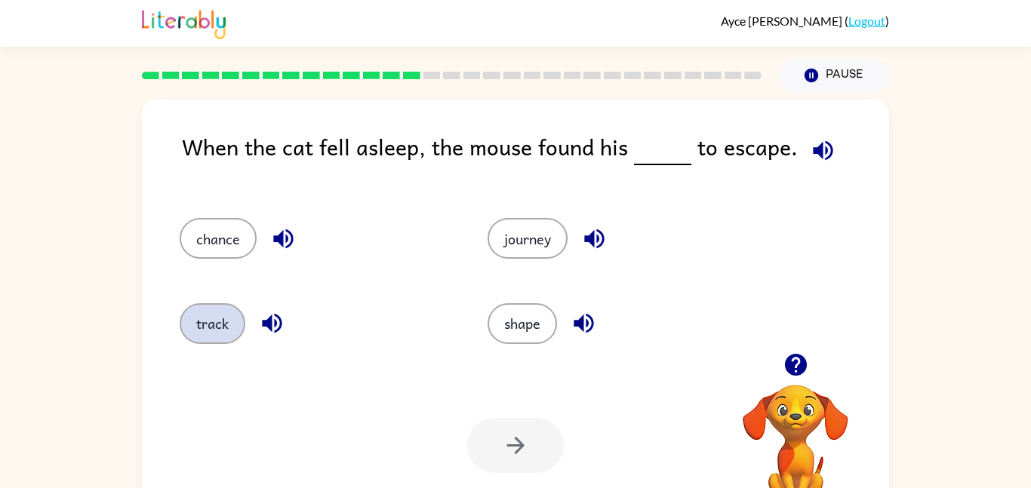
click at [215, 323] on button "track" at bounding box center [213, 323] width 66 height 41
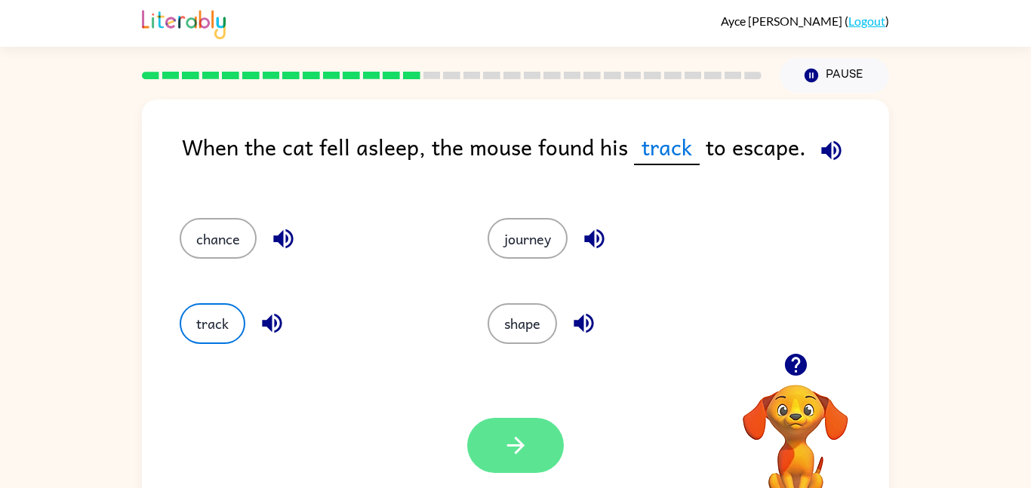
click at [527, 433] on icon "button" at bounding box center [516, 445] width 26 height 26
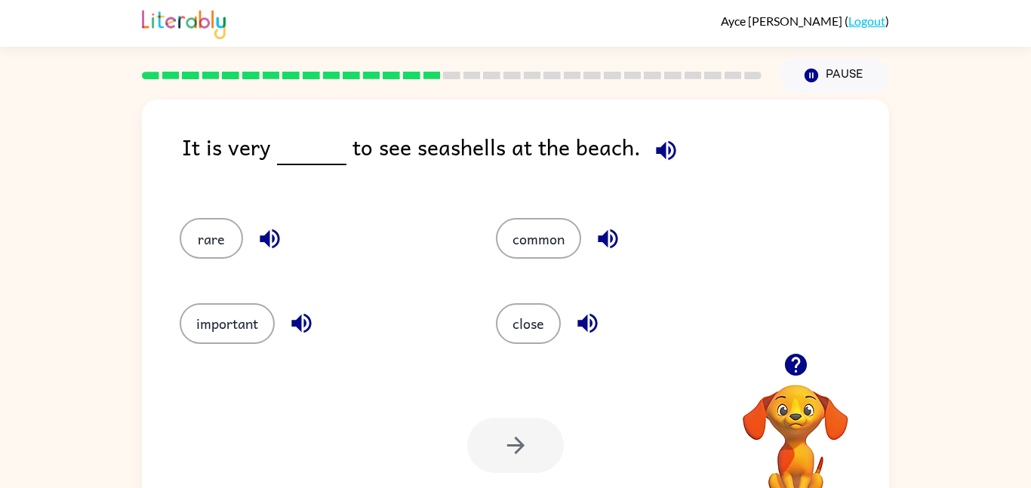
click at [662, 138] on icon "button" at bounding box center [666, 150] width 26 height 26
click at [659, 149] on icon "button" at bounding box center [666, 150] width 26 height 26
click at [269, 230] on icon "button" at bounding box center [270, 239] width 20 height 20
click at [296, 343] on div "important" at bounding box center [320, 323] width 281 height 41
click at [295, 321] on icon "button" at bounding box center [301, 324] width 20 height 20
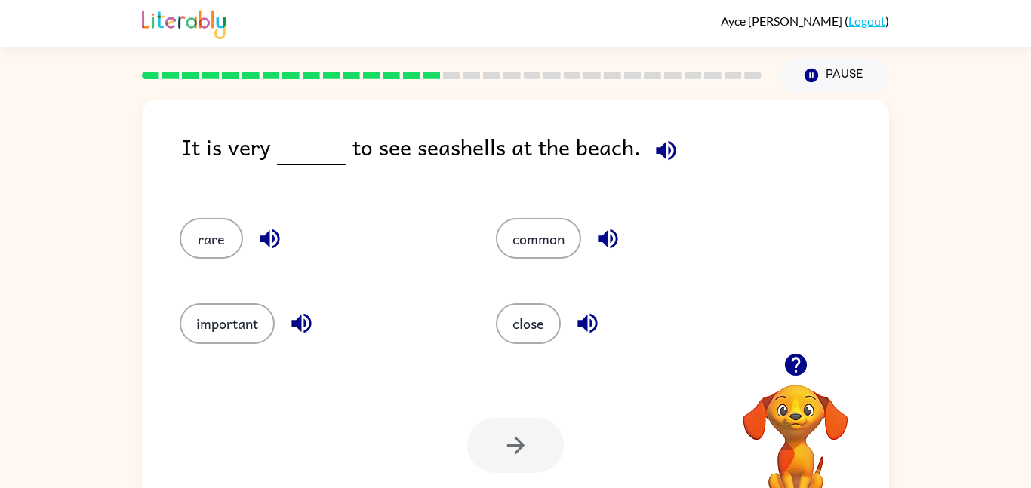
click at [603, 235] on icon "button" at bounding box center [608, 239] width 20 height 20
click at [598, 325] on icon "button" at bounding box center [587, 323] width 26 height 26
click at [304, 294] on div "important" at bounding box center [309, 317] width 316 height 85
click at [260, 226] on icon "button" at bounding box center [270, 239] width 26 height 26
click at [223, 234] on button "rare" at bounding box center [211, 238] width 63 height 41
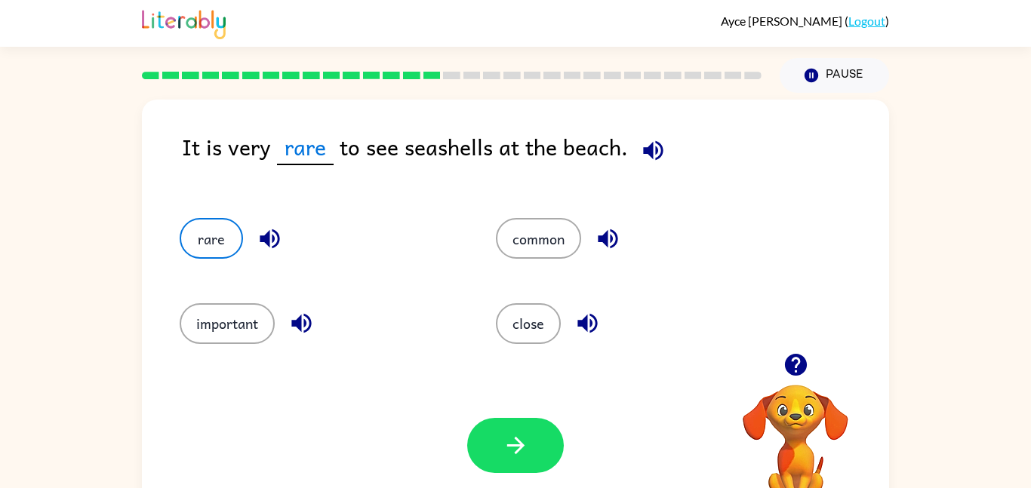
click at [487, 418] on div at bounding box center [515, 445] width 97 height 55
click at [495, 429] on button "button" at bounding box center [515, 445] width 97 height 55
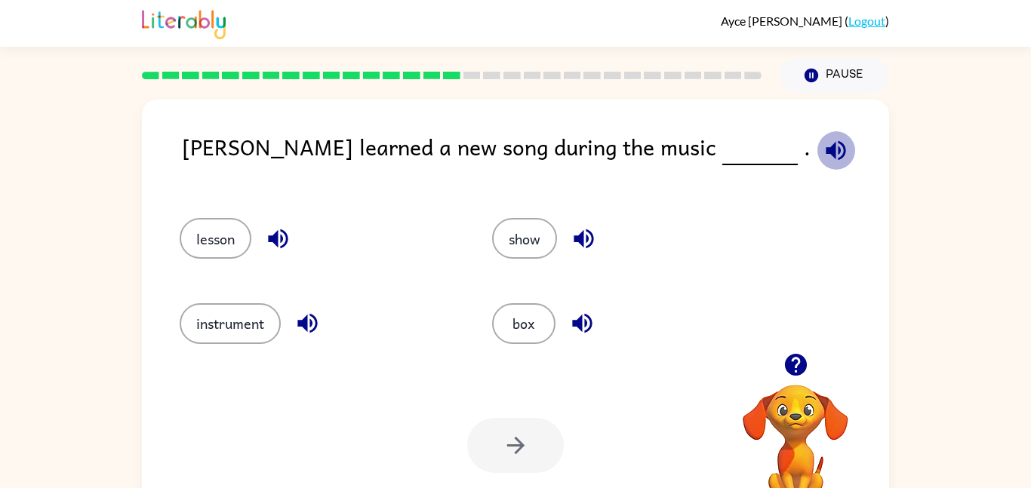
click at [826, 148] on icon "button" at bounding box center [836, 150] width 20 height 20
click at [581, 236] on icon "button" at bounding box center [583, 239] width 20 height 20
click at [581, 330] on icon "button" at bounding box center [582, 324] width 20 height 20
click at [826, 155] on icon "button" at bounding box center [836, 150] width 20 height 20
click at [591, 231] on icon "button" at bounding box center [583, 239] width 26 height 26
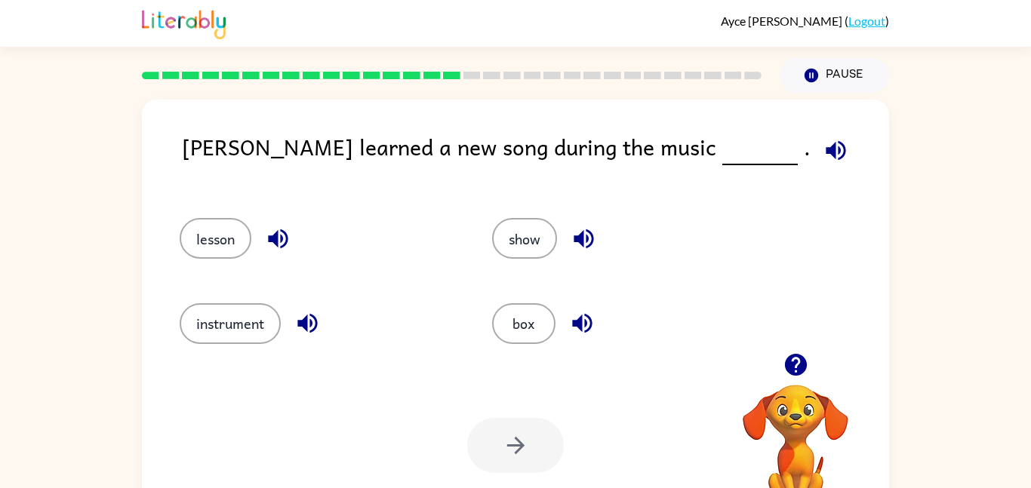
click at [583, 327] on icon "button" at bounding box center [582, 323] width 26 height 26
click at [312, 320] on icon "button" at bounding box center [307, 324] width 20 height 20
click at [272, 237] on icon "button" at bounding box center [278, 239] width 20 height 20
click at [539, 226] on button "show" at bounding box center [524, 238] width 65 height 41
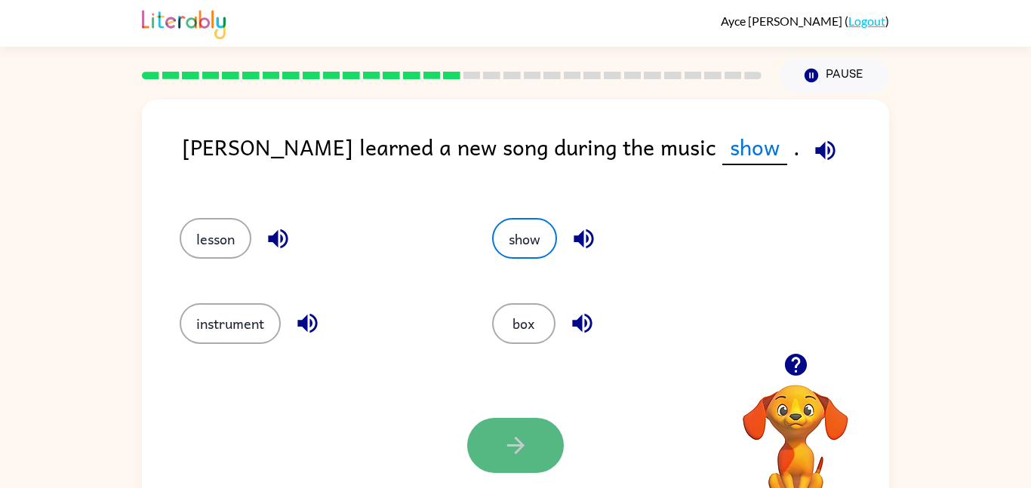
click at [531, 454] on button "button" at bounding box center [515, 445] width 97 height 55
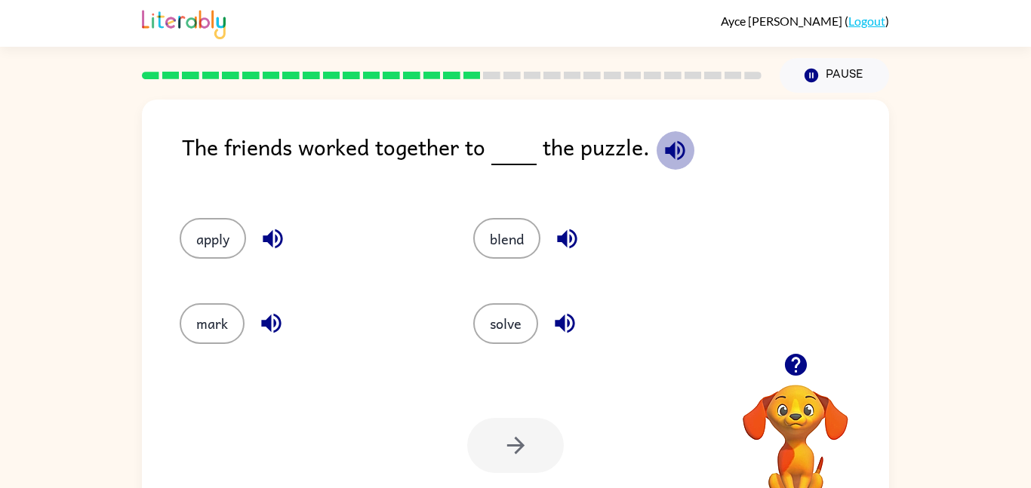
click at [675, 140] on icon "button" at bounding box center [675, 150] width 26 height 26
click at [574, 239] on icon "button" at bounding box center [567, 239] width 26 height 26
click at [567, 325] on icon "button" at bounding box center [565, 324] width 20 height 20
click at [673, 145] on icon "button" at bounding box center [675, 150] width 26 height 26
click at [271, 238] on icon "button" at bounding box center [273, 239] width 20 height 20
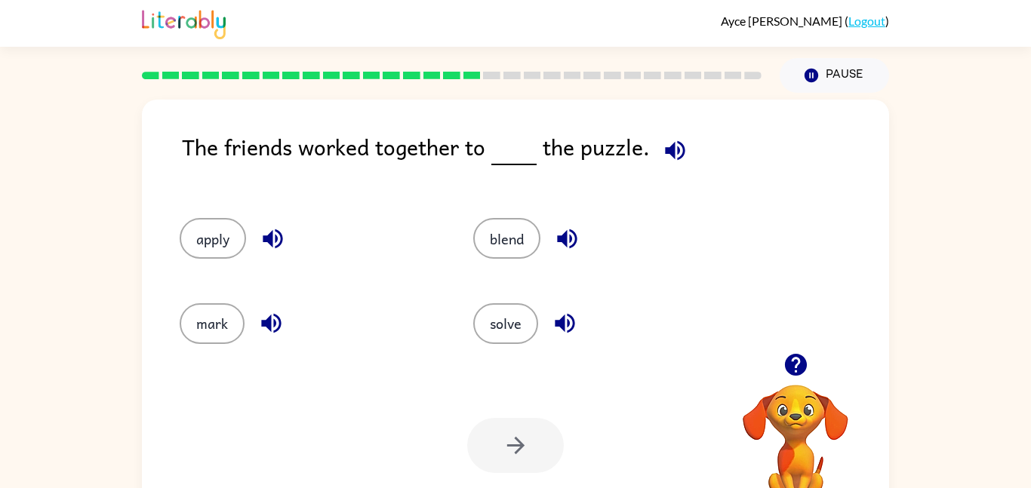
click at [267, 321] on icon "button" at bounding box center [271, 324] width 20 height 20
click at [562, 330] on icon "button" at bounding box center [565, 323] width 26 height 26
click at [512, 329] on button "solve" at bounding box center [505, 323] width 65 height 41
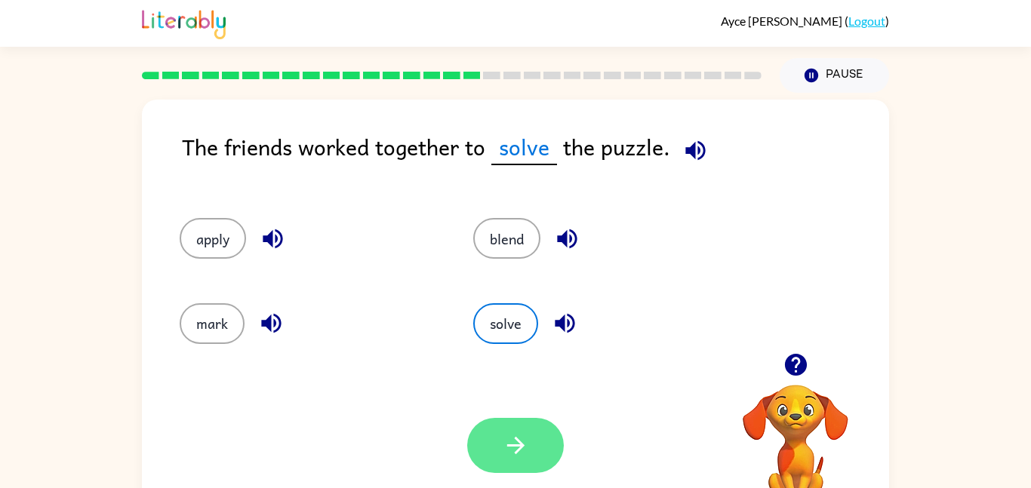
click at [503, 447] on icon "button" at bounding box center [516, 445] width 26 height 26
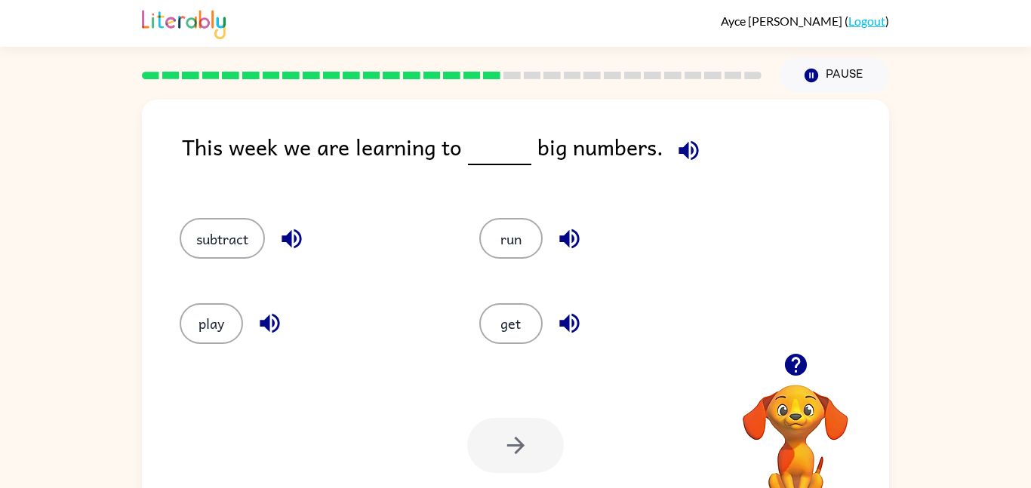
click at [696, 150] on icon "button" at bounding box center [688, 150] width 26 height 26
click at [294, 216] on div "subtract" at bounding box center [301, 231] width 300 height 85
click at [288, 238] on icon "button" at bounding box center [291, 239] width 20 height 20
click at [270, 324] on icon "button" at bounding box center [270, 323] width 26 height 26
click at [568, 232] on icon "button" at bounding box center [569, 239] width 20 height 20
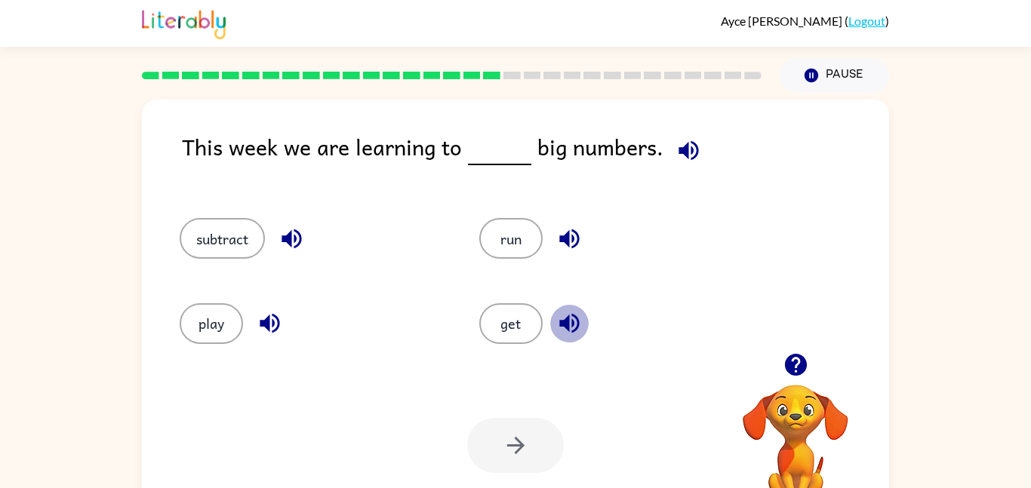
click at [570, 317] on icon "button" at bounding box center [569, 323] width 26 height 26
click at [254, 223] on button "subtract" at bounding box center [222, 238] width 85 height 41
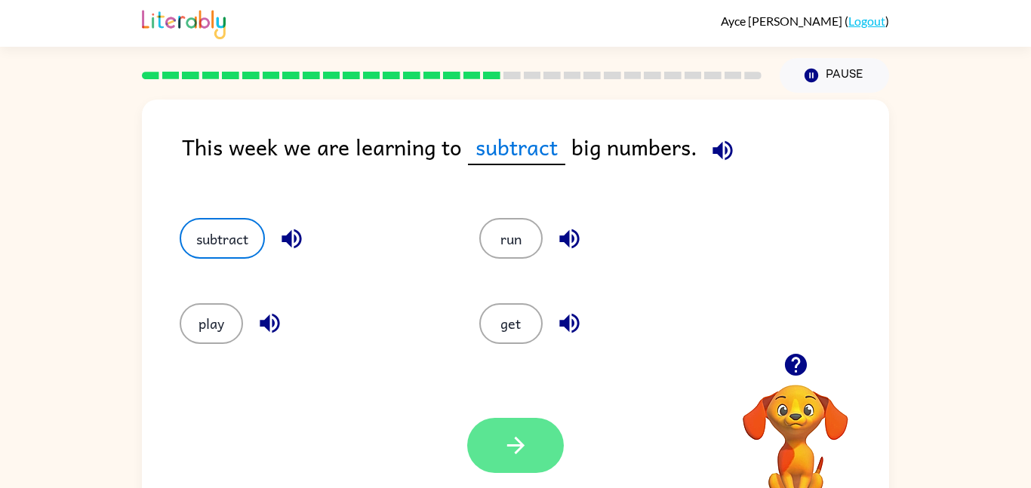
click at [533, 460] on button "button" at bounding box center [515, 445] width 97 height 55
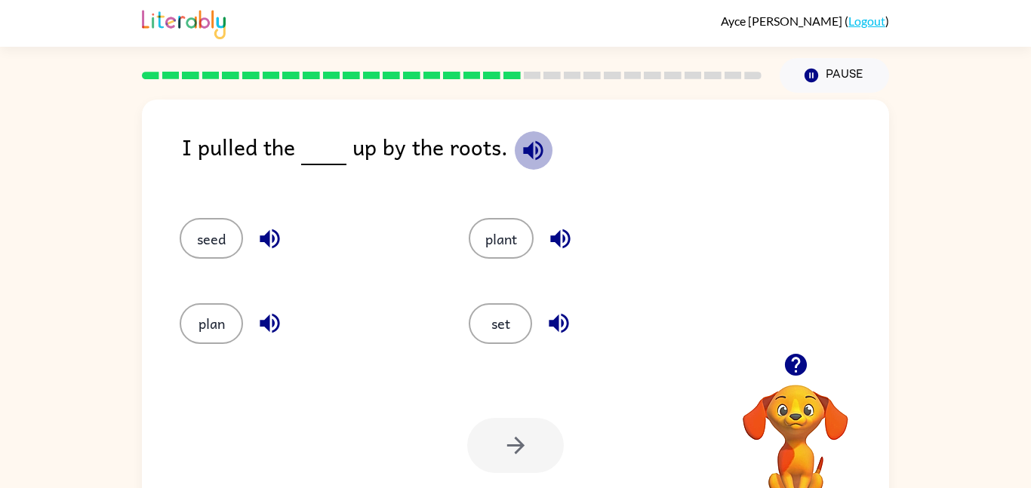
click at [524, 155] on icon "button" at bounding box center [533, 150] width 26 height 26
click at [261, 234] on icon "button" at bounding box center [270, 239] width 26 height 26
click at [268, 320] on icon "button" at bounding box center [270, 324] width 20 height 20
click at [567, 230] on icon "button" at bounding box center [560, 239] width 26 height 26
click at [564, 331] on icon "button" at bounding box center [559, 324] width 20 height 20
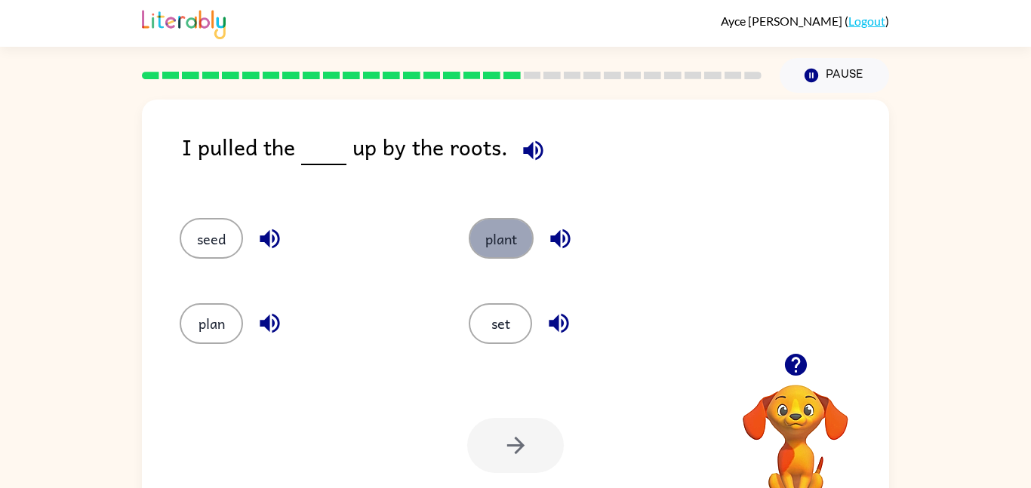
click at [491, 224] on button "plant" at bounding box center [501, 238] width 65 height 41
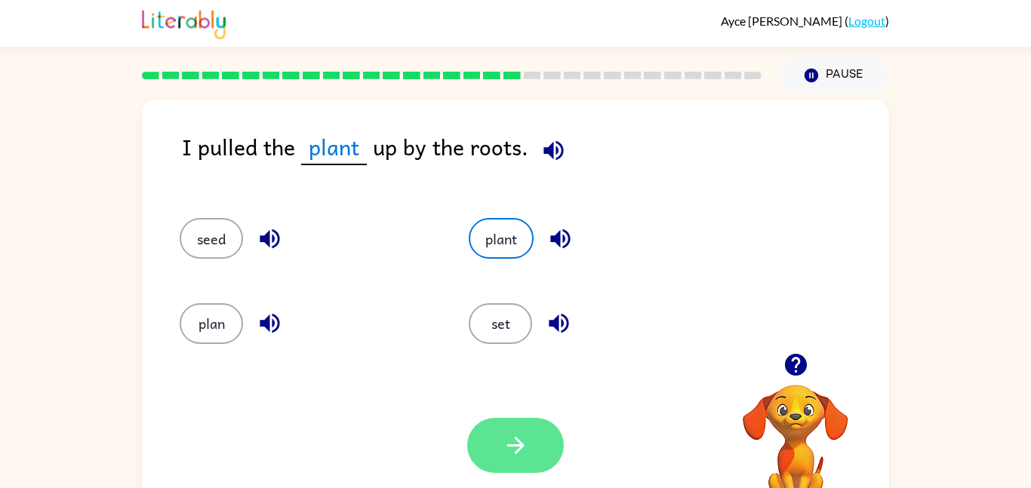
click at [494, 444] on button "button" at bounding box center [515, 445] width 97 height 55
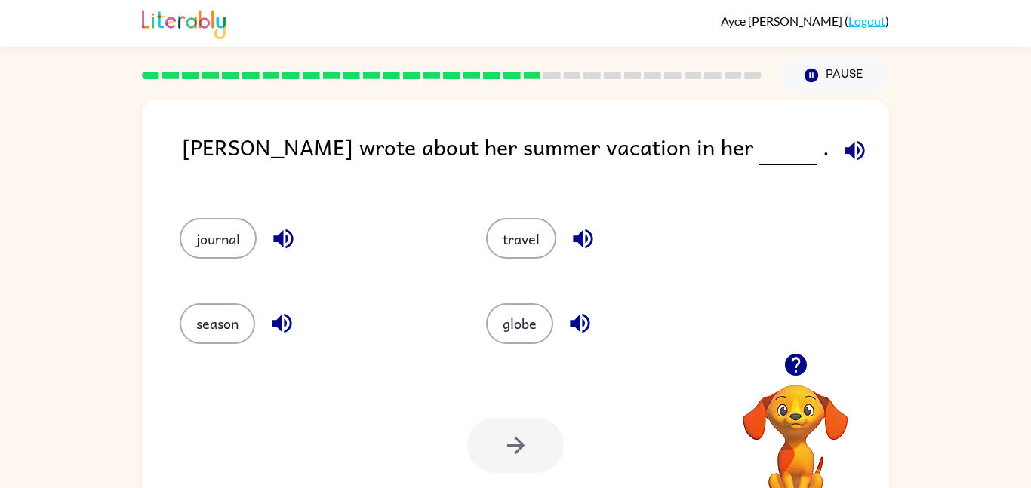
click at [844, 146] on icon "button" at bounding box center [854, 150] width 20 height 20
click at [220, 231] on button "journal" at bounding box center [218, 238] width 77 height 41
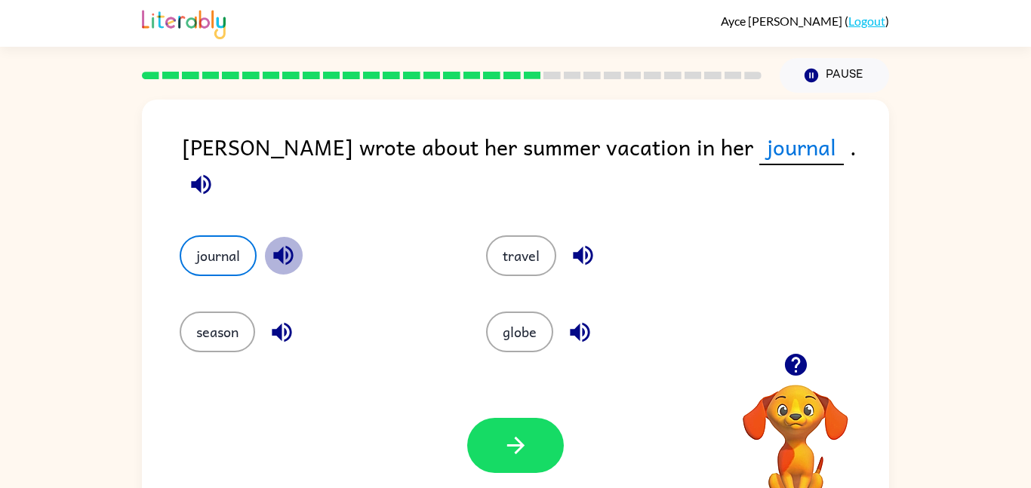
click at [280, 246] on icon "button" at bounding box center [283, 256] width 20 height 20
click at [278, 319] on icon "button" at bounding box center [282, 332] width 26 height 26
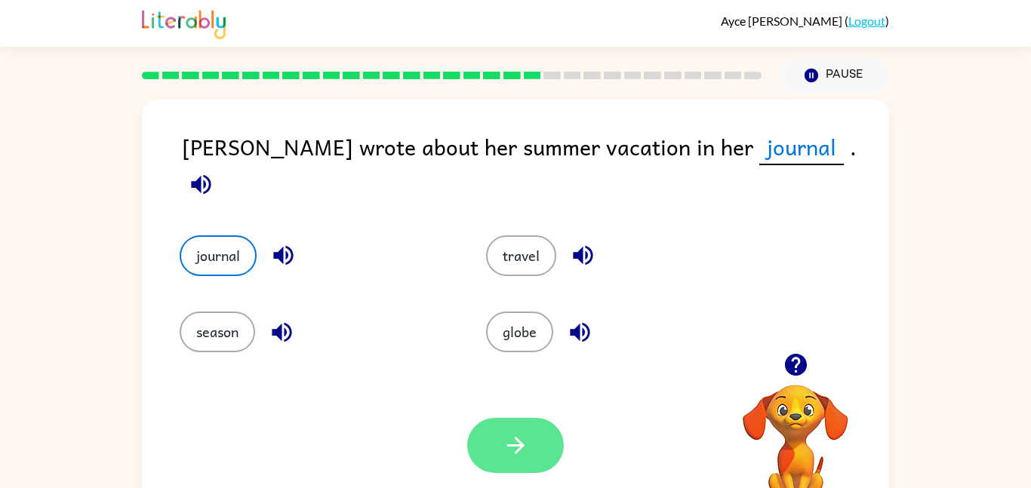
click at [518, 444] on icon "button" at bounding box center [514, 445] width 17 height 17
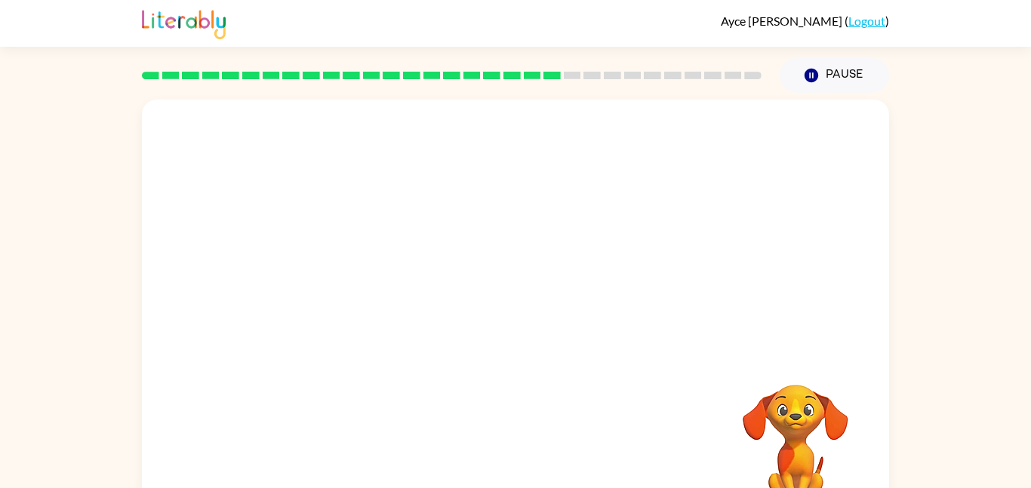
click at [890, 450] on div "Your browser must support playing .mp4 files to use Literably. Please try using…" at bounding box center [515, 312] width 1031 height 438
click at [822, 423] on video "Your browser must support playing .mp4 files to use Literably. Please try using…" at bounding box center [795, 436] width 151 height 151
click at [804, 417] on video "Your browser must support playing .mp4 files to use Literably. Please try using…" at bounding box center [795, 436] width 151 height 151
click at [537, 315] on button "button" at bounding box center [515, 322] width 97 height 55
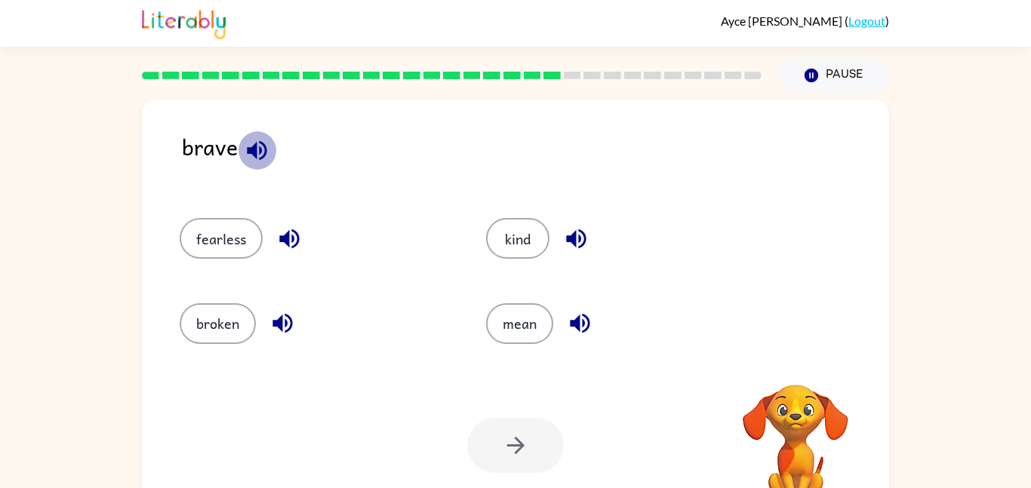
click at [257, 143] on icon "button" at bounding box center [257, 150] width 26 height 26
click at [291, 232] on icon "button" at bounding box center [289, 239] width 26 height 26
click at [283, 322] on icon "button" at bounding box center [282, 323] width 26 height 26
click at [579, 230] on icon "button" at bounding box center [576, 239] width 20 height 20
click at [576, 327] on icon "button" at bounding box center [580, 324] width 20 height 20
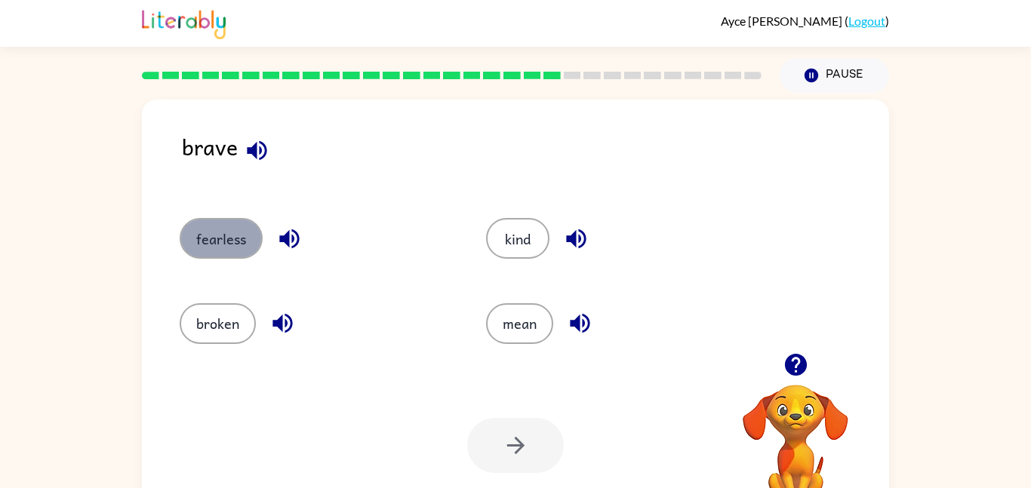
click at [238, 221] on button "fearless" at bounding box center [221, 238] width 83 height 41
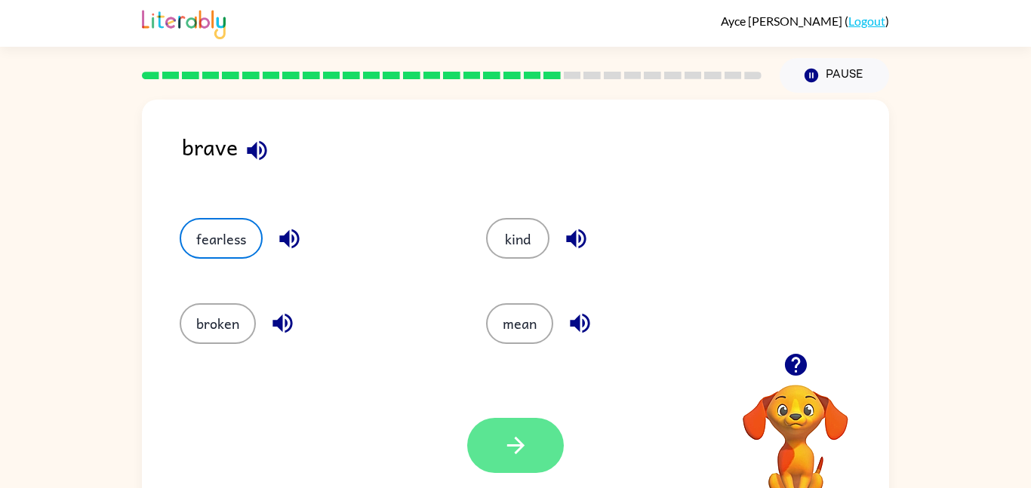
click at [517, 425] on button "button" at bounding box center [515, 445] width 97 height 55
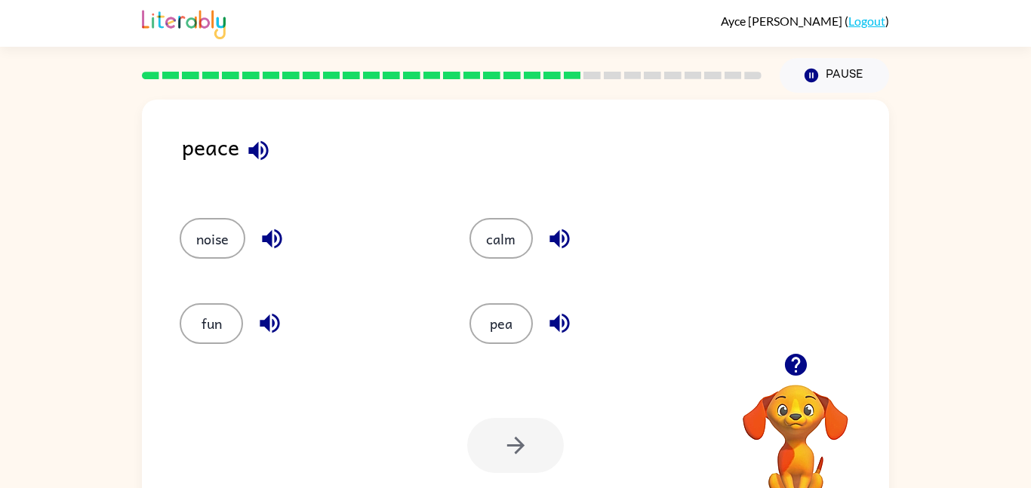
click at [256, 147] on icon "button" at bounding box center [258, 150] width 20 height 20
click at [255, 146] on icon "button" at bounding box center [258, 150] width 20 height 20
click at [260, 151] on icon "button" at bounding box center [258, 150] width 20 height 20
click at [272, 239] on icon "button" at bounding box center [272, 239] width 26 height 26
click at [264, 322] on icon "button" at bounding box center [270, 324] width 20 height 20
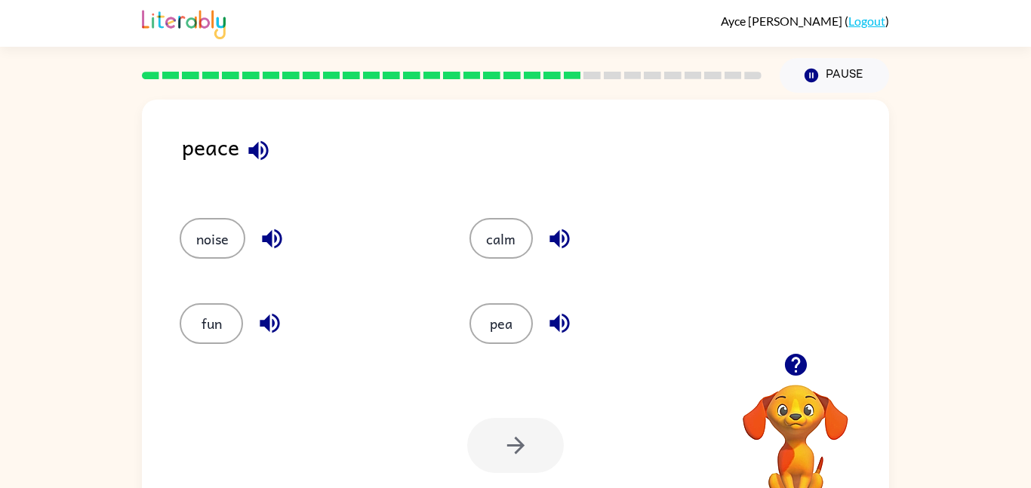
click at [553, 320] on icon "button" at bounding box center [559, 324] width 20 height 20
click at [567, 242] on icon "button" at bounding box center [559, 239] width 20 height 20
click at [556, 319] on icon "button" at bounding box center [559, 324] width 20 height 20
click at [556, 318] on icon "button" at bounding box center [559, 324] width 20 height 20
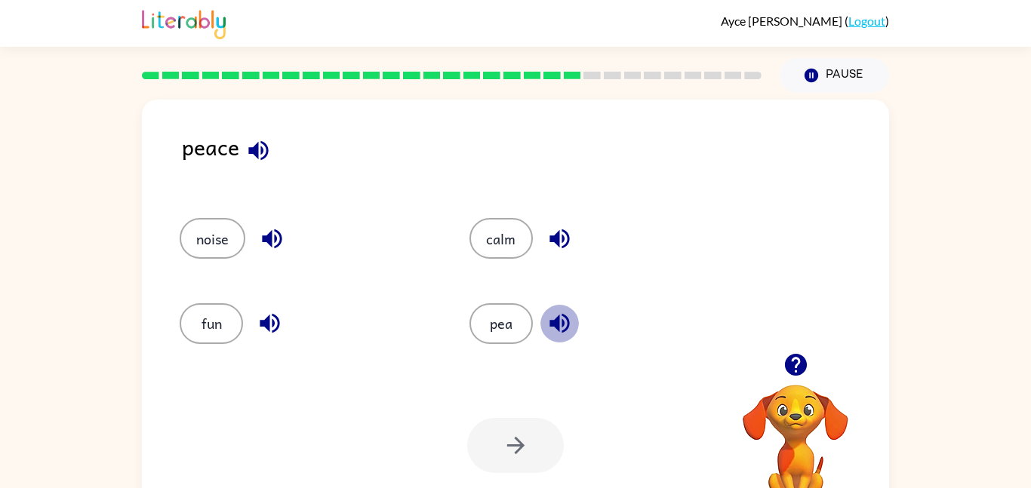
click at [556, 320] on icon "button" at bounding box center [559, 324] width 20 height 20
click at [561, 319] on icon "button" at bounding box center [559, 323] width 26 height 26
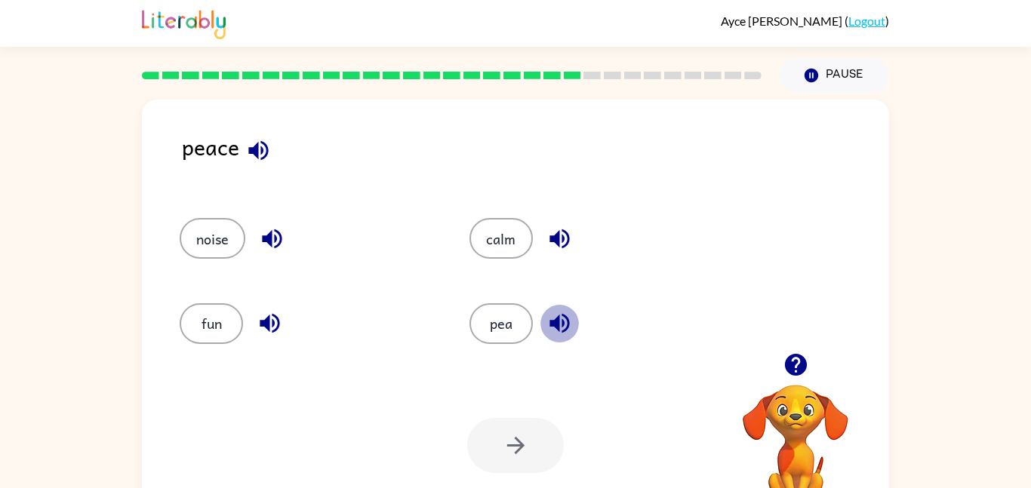
click at [561, 319] on icon "button" at bounding box center [559, 323] width 26 height 26
click at [561, 321] on icon "button" at bounding box center [559, 323] width 26 height 26
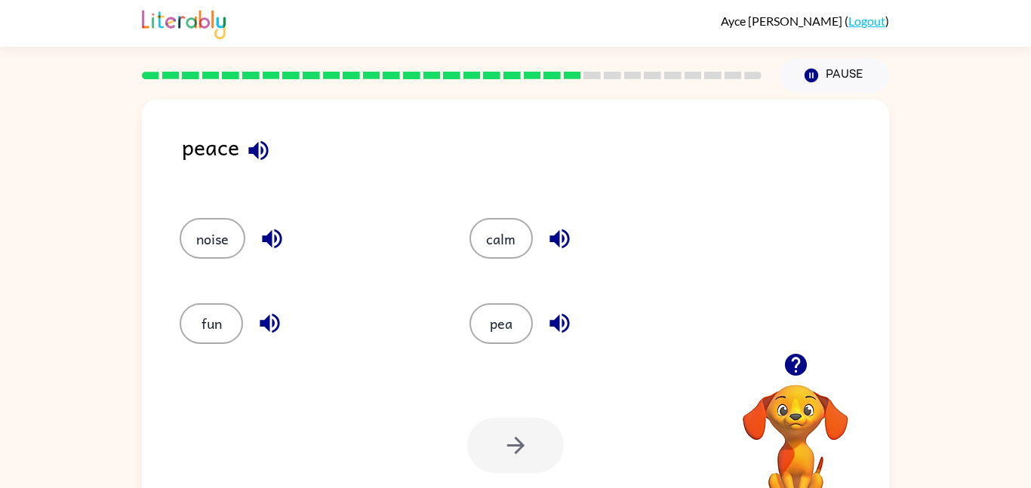
click at [561, 321] on icon "button" at bounding box center [559, 323] width 26 height 26
click at [560, 320] on icon "button" at bounding box center [559, 323] width 26 height 26
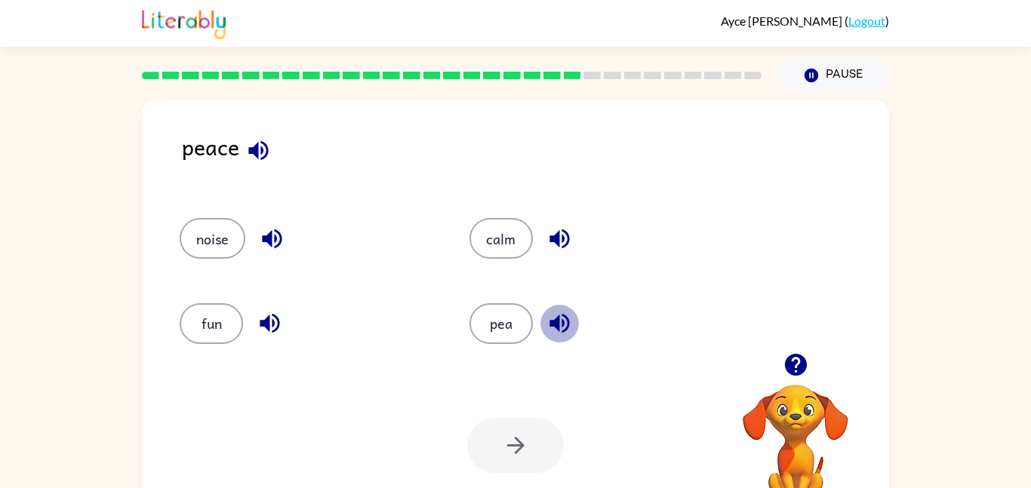
click at [560, 320] on icon "button" at bounding box center [559, 323] width 26 height 26
drag, startPoint x: 560, startPoint y: 318, endPoint x: 561, endPoint y: 330, distance: 11.4
click at [561, 330] on icon "button" at bounding box center [559, 323] width 26 height 26
click at [561, 317] on icon "button" at bounding box center [559, 323] width 26 height 26
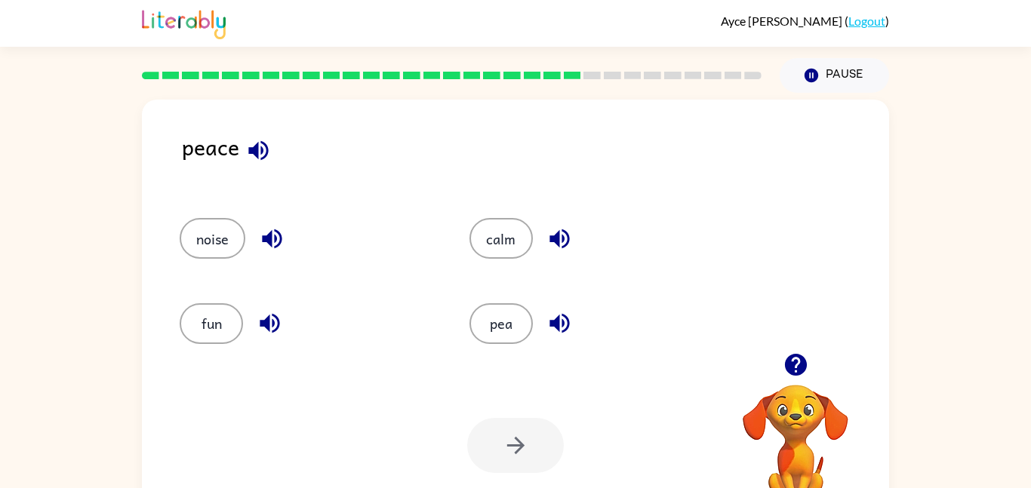
click at [561, 317] on icon "button" at bounding box center [559, 323] width 26 height 26
click at [564, 326] on icon "button" at bounding box center [559, 323] width 26 height 26
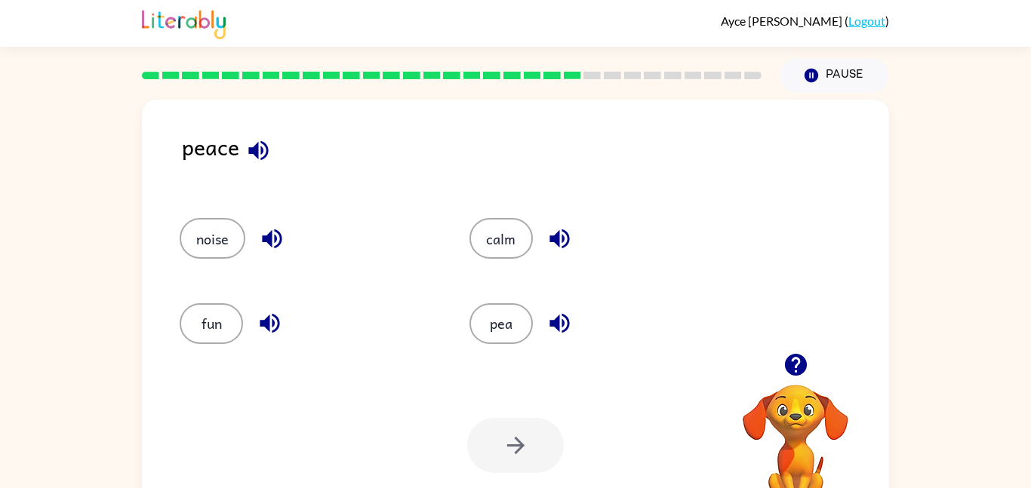
click at [570, 317] on icon "button" at bounding box center [559, 323] width 26 height 26
click at [551, 320] on icon "button" at bounding box center [559, 323] width 26 height 26
click at [551, 320] on icon "button" at bounding box center [559, 324] width 20 height 20
drag, startPoint x: 551, startPoint y: 321, endPoint x: 553, endPoint y: 335, distance: 14.5
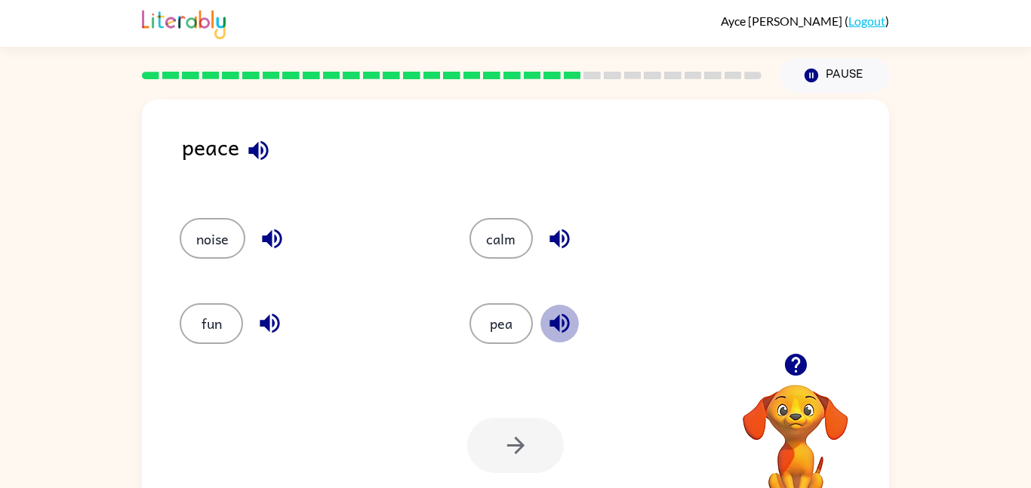
click at [553, 335] on icon "button" at bounding box center [559, 323] width 26 height 26
click at [552, 334] on icon "button" at bounding box center [559, 323] width 26 height 26
click at [225, 327] on button "fun" at bounding box center [211, 323] width 63 height 41
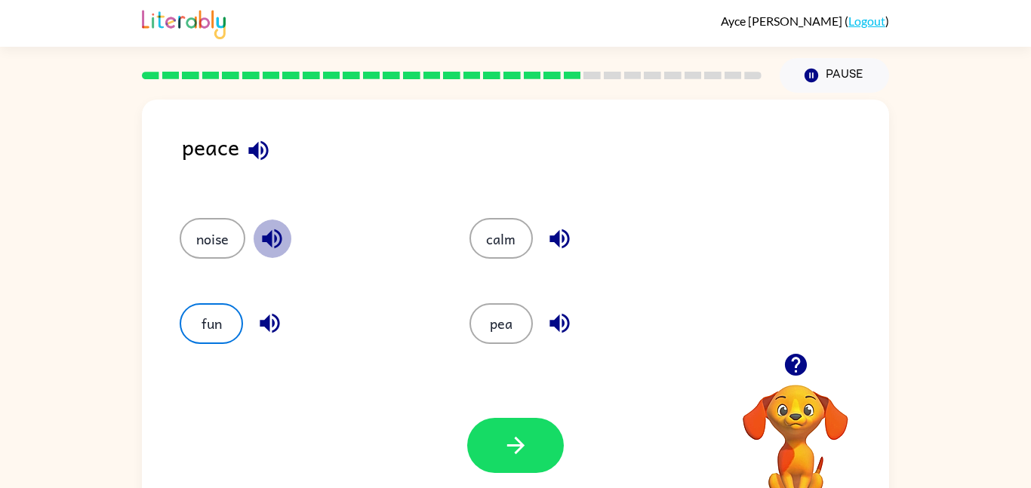
click at [268, 244] on icon "button" at bounding box center [272, 239] width 26 height 26
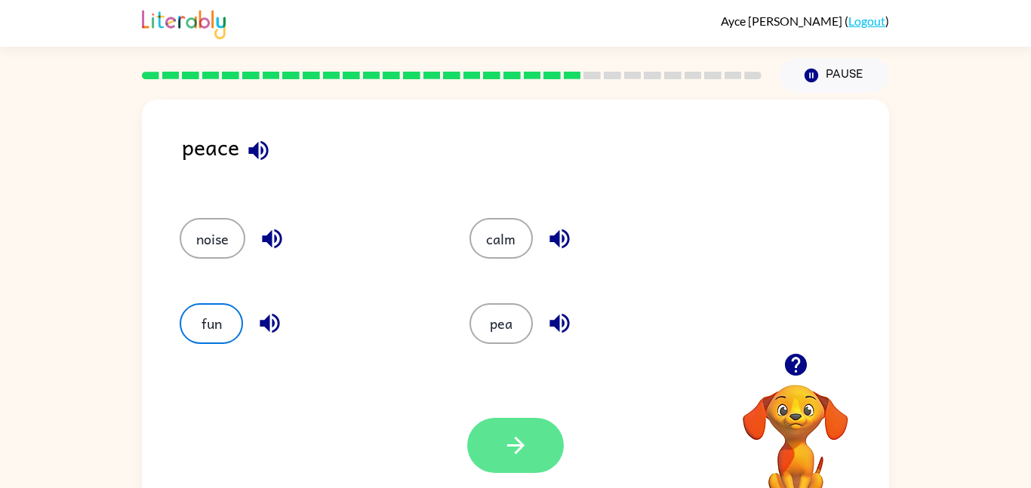
click at [535, 454] on button "button" at bounding box center [515, 445] width 97 height 55
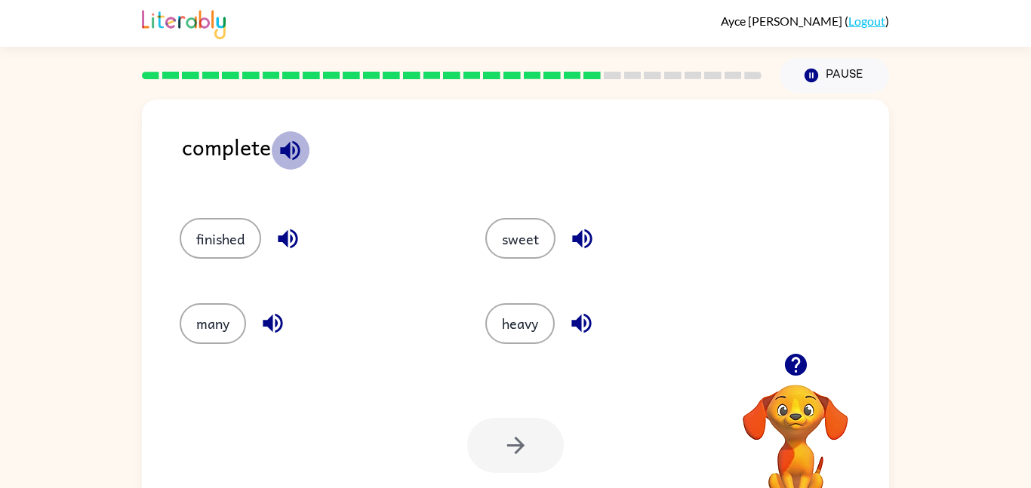
click at [288, 143] on icon "button" at bounding box center [290, 150] width 20 height 20
click at [283, 238] on icon "button" at bounding box center [288, 239] width 20 height 20
click at [269, 327] on icon "button" at bounding box center [273, 324] width 20 height 20
click at [292, 154] on icon "button" at bounding box center [290, 150] width 20 height 20
click at [288, 226] on icon "button" at bounding box center [288, 239] width 26 height 26
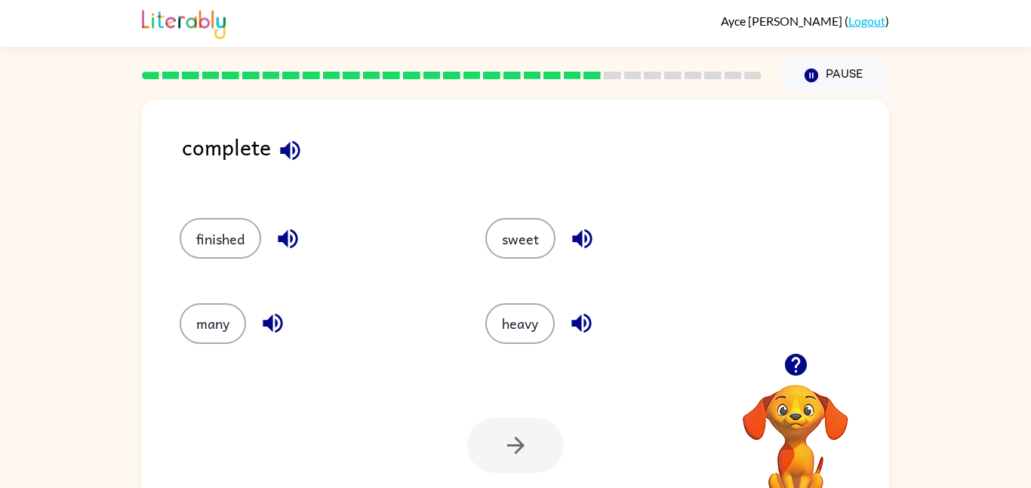
click at [275, 323] on icon "button" at bounding box center [273, 324] width 20 height 20
click at [248, 266] on div "finished" at bounding box center [304, 231] width 306 height 85
click at [238, 248] on button "finished" at bounding box center [220, 238] width 81 height 41
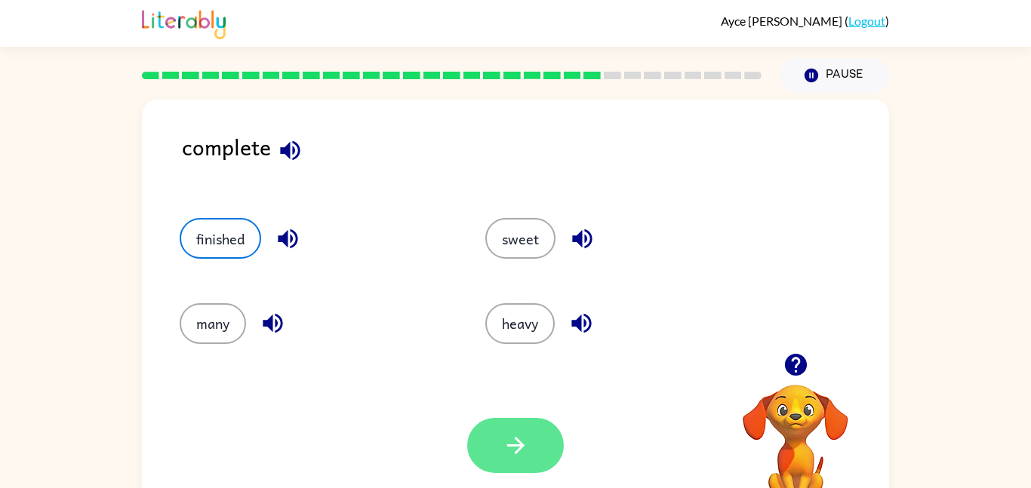
click at [533, 426] on button "button" at bounding box center [515, 445] width 97 height 55
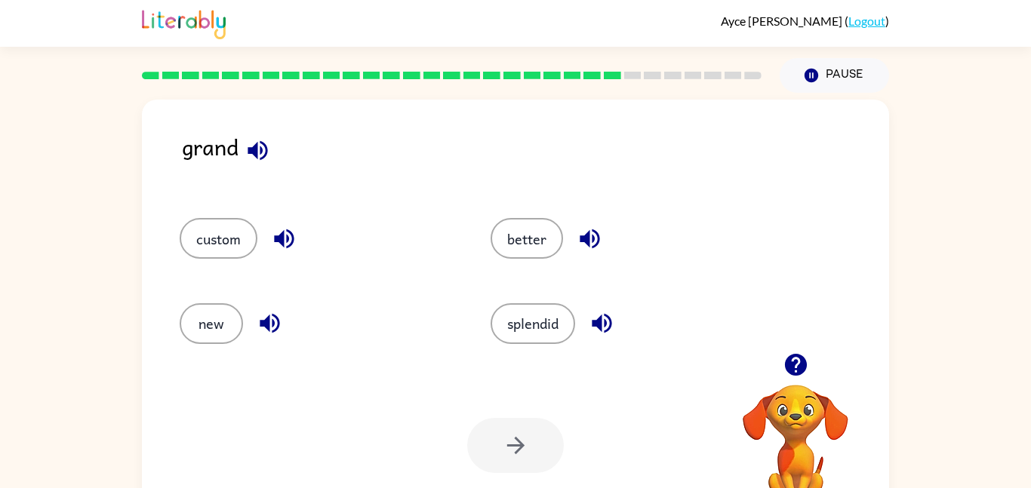
click at [251, 146] on icon "button" at bounding box center [257, 150] width 26 height 26
click at [245, 153] on icon "button" at bounding box center [257, 150] width 26 height 26
click at [263, 143] on icon "button" at bounding box center [258, 150] width 20 height 20
click at [291, 226] on icon "button" at bounding box center [284, 239] width 26 height 26
click at [261, 152] on icon "button" at bounding box center [258, 150] width 20 height 20
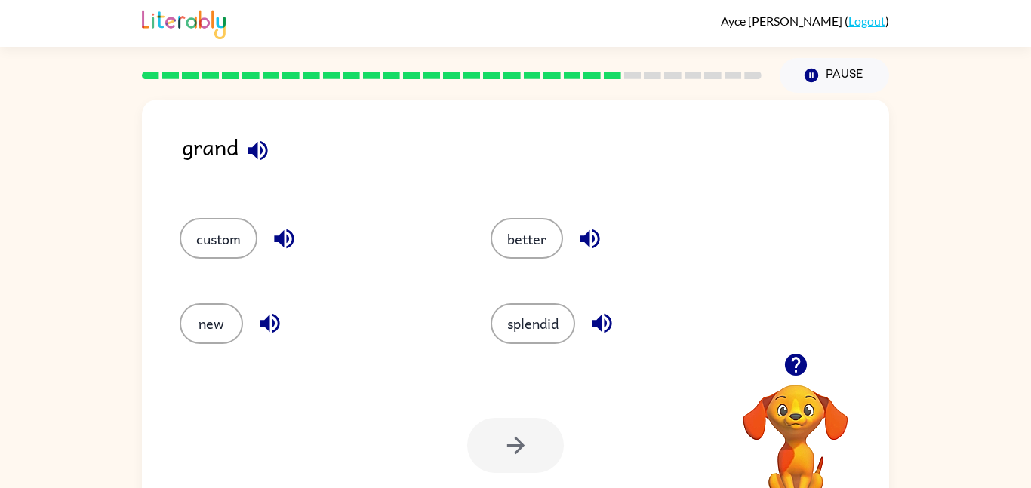
click at [269, 321] on icon "button" at bounding box center [270, 323] width 26 height 26
click at [591, 238] on icon "button" at bounding box center [590, 239] width 26 height 26
click at [612, 328] on icon "button" at bounding box center [602, 323] width 26 height 26
click at [548, 327] on button "splendid" at bounding box center [532, 323] width 85 height 41
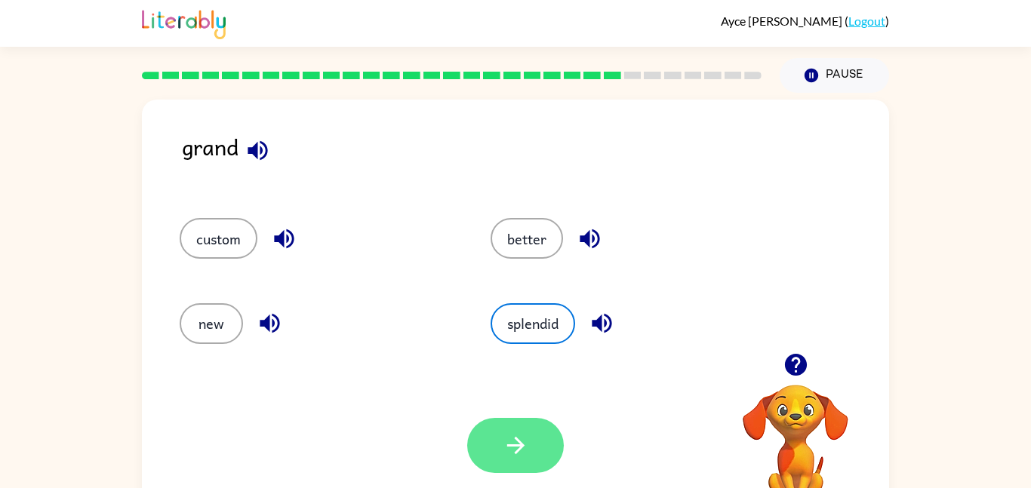
click at [546, 448] on button "button" at bounding box center [515, 445] width 97 height 55
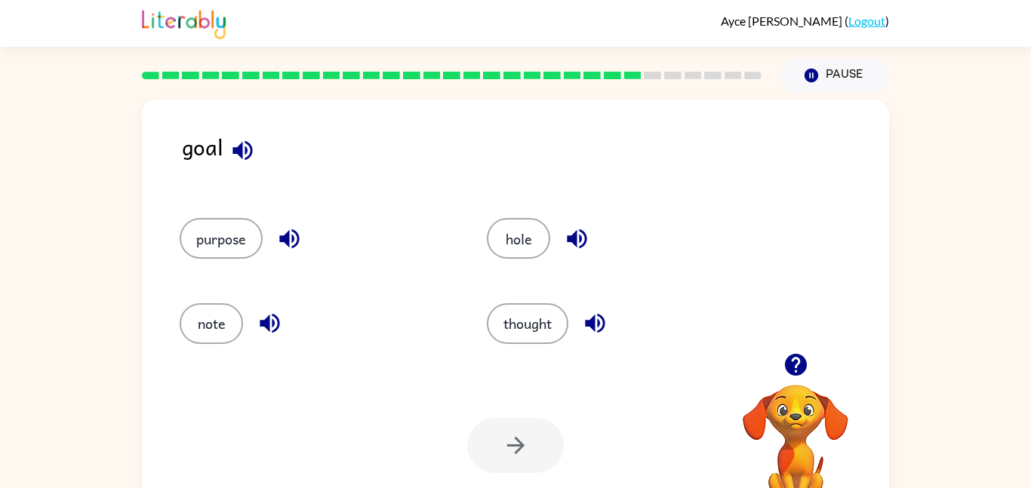
click at [245, 155] on icon "button" at bounding box center [242, 150] width 26 height 26
click at [291, 234] on icon "button" at bounding box center [289, 239] width 26 height 26
click at [260, 325] on icon "button" at bounding box center [270, 324] width 20 height 20
click at [577, 233] on icon "button" at bounding box center [577, 239] width 20 height 20
click at [571, 229] on icon "button" at bounding box center [577, 239] width 26 height 26
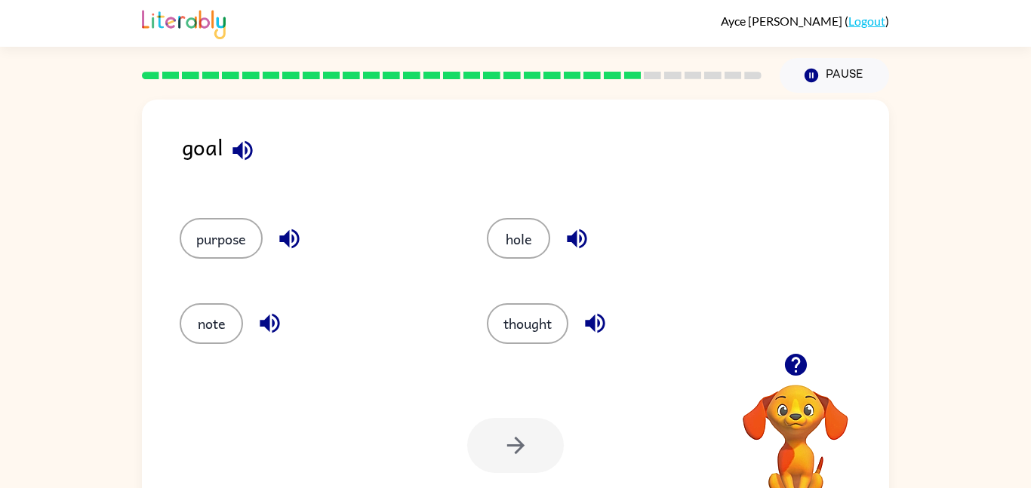
click at [599, 312] on icon "button" at bounding box center [595, 323] width 26 height 26
click at [537, 318] on button "thought" at bounding box center [527, 323] width 81 height 41
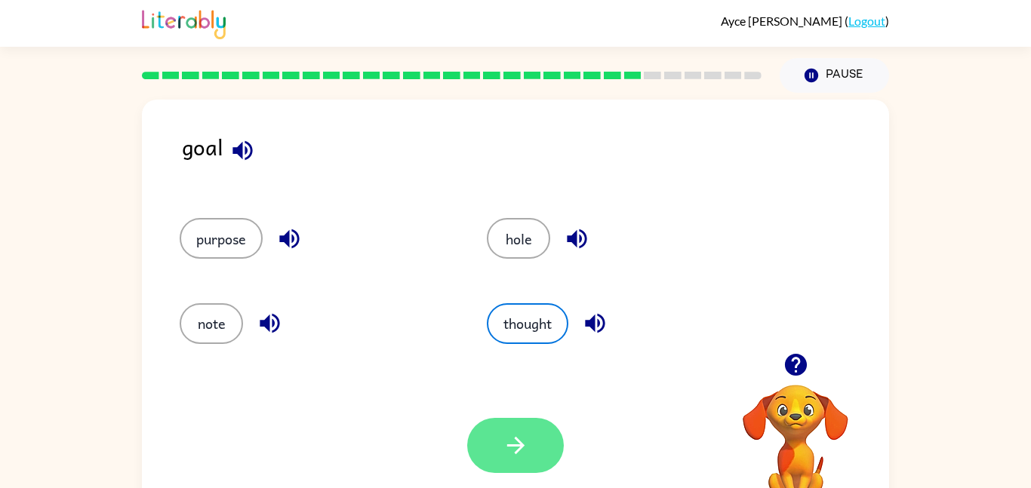
click at [506, 441] on icon "button" at bounding box center [516, 445] width 26 height 26
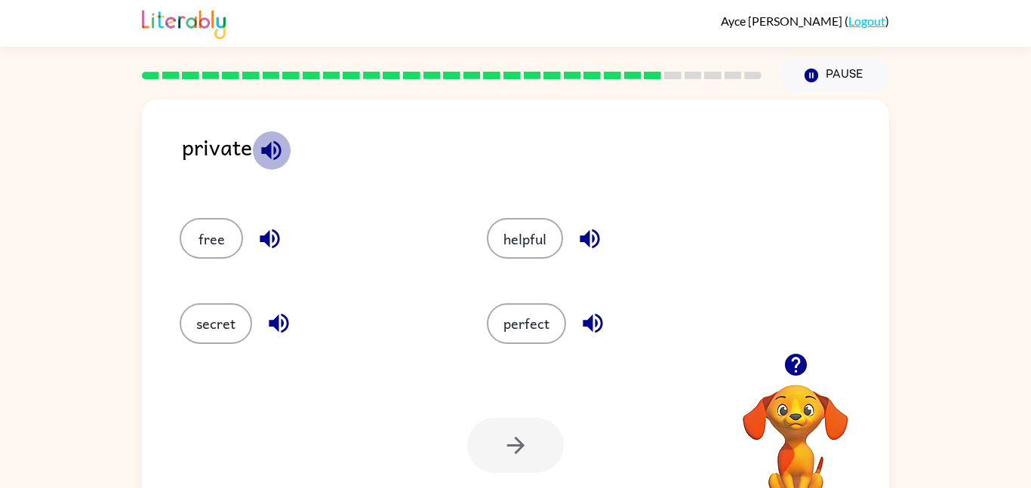
click at [264, 150] on icon "button" at bounding box center [271, 150] width 20 height 20
click at [270, 235] on icon "button" at bounding box center [270, 239] width 26 height 26
click at [274, 336] on icon "button" at bounding box center [279, 323] width 26 height 26
click at [235, 304] on button "secret" at bounding box center [216, 323] width 72 height 41
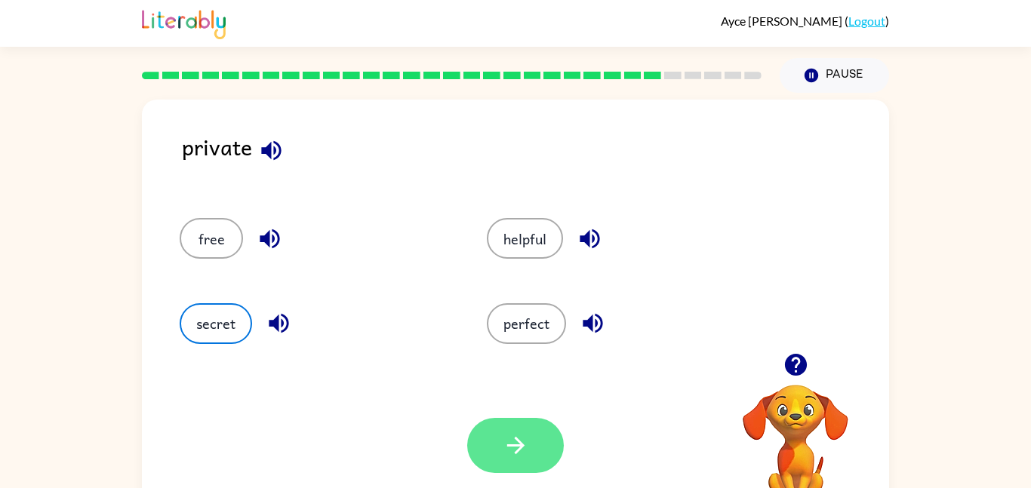
click at [537, 430] on button "button" at bounding box center [515, 445] width 97 height 55
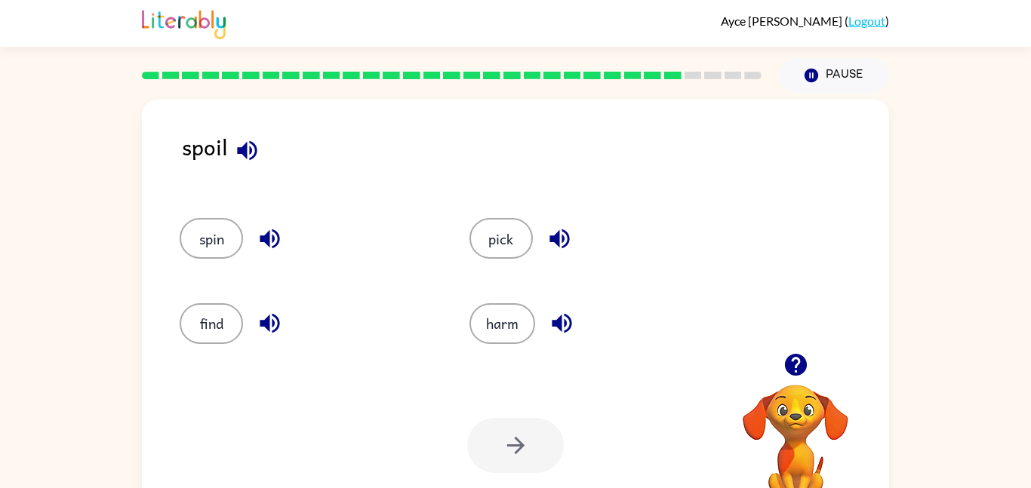
click at [537, 430] on div at bounding box center [515, 445] width 97 height 55
click at [242, 143] on icon "button" at bounding box center [247, 150] width 26 height 26
click at [267, 231] on icon "button" at bounding box center [270, 239] width 26 height 26
click at [272, 323] on icon "button" at bounding box center [270, 323] width 26 height 26
click at [234, 254] on button "spin" at bounding box center [211, 238] width 63 height 41
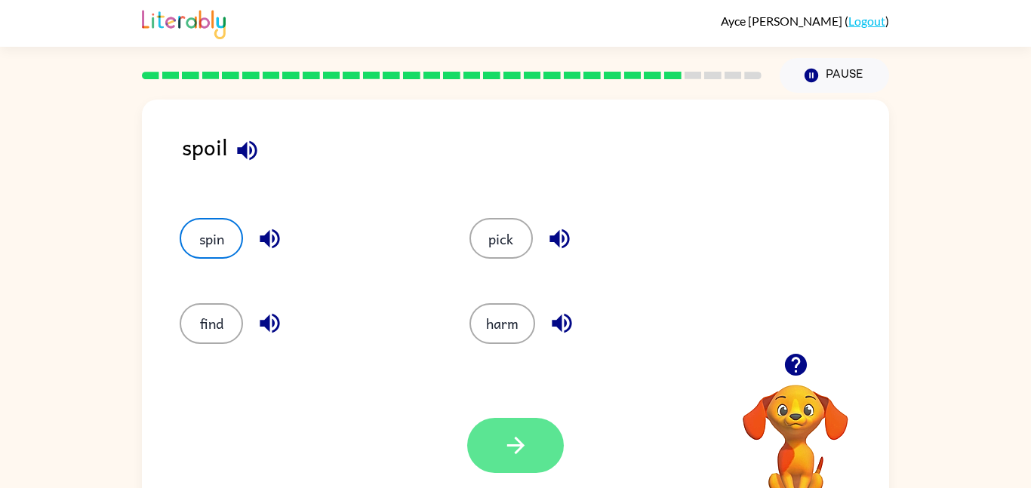
click at [523, 434] on icon "button" at bounding box center [516, 445] width 26 height 26
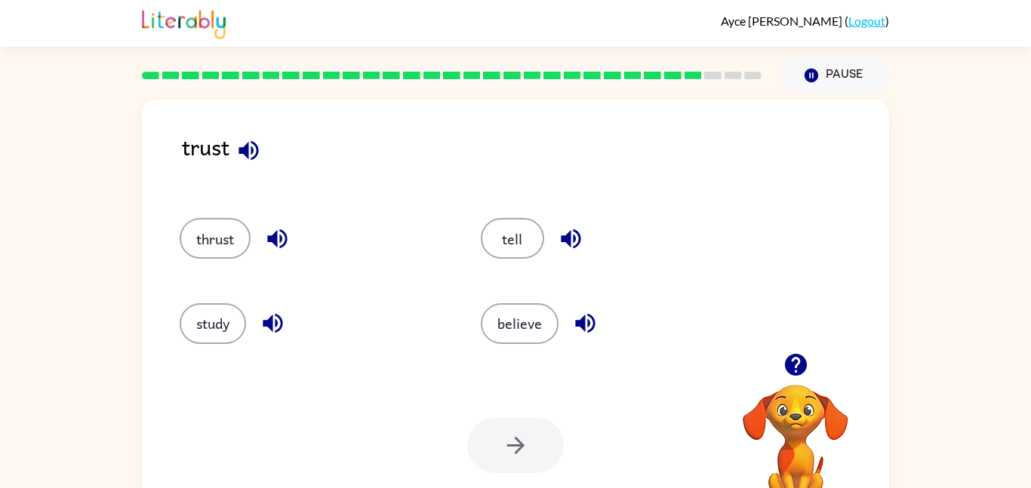
click at [247, 142] on icon "button" at bounding box center [248, 150] width 26 height 26
click at [275, 232] on icon "button" at bounding box center [277, 239] width 26 height 26
click at [270, 316] on icon "button" at bounding box center [273, 323] width 26 height 26
click at [570, 239] on icon "button" at bounding box center [571, 239] width 20 height 20
click at [591, 321] on icon "button" at bounding box center [585, 323] width 26 height 26
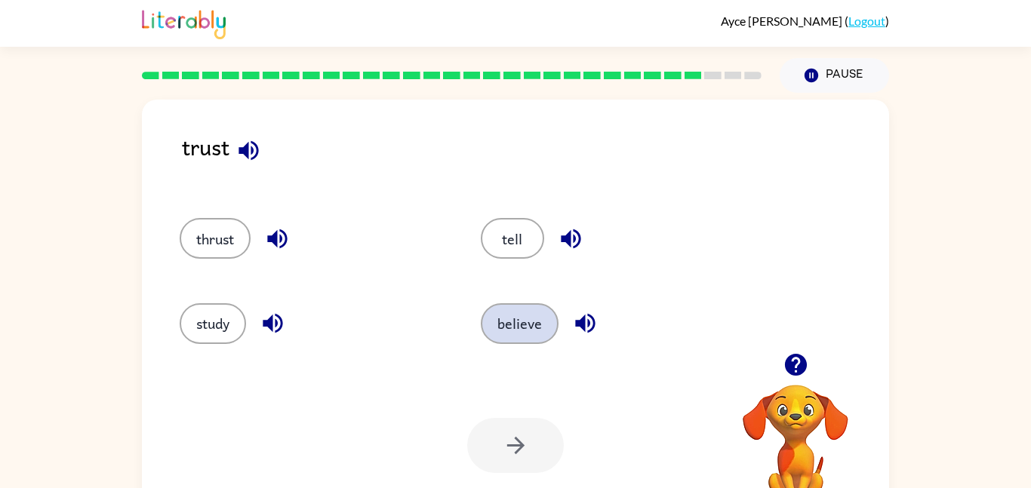
click at [520, 310] on button "believe" at bounding box center [520, 323] width 78 height 41
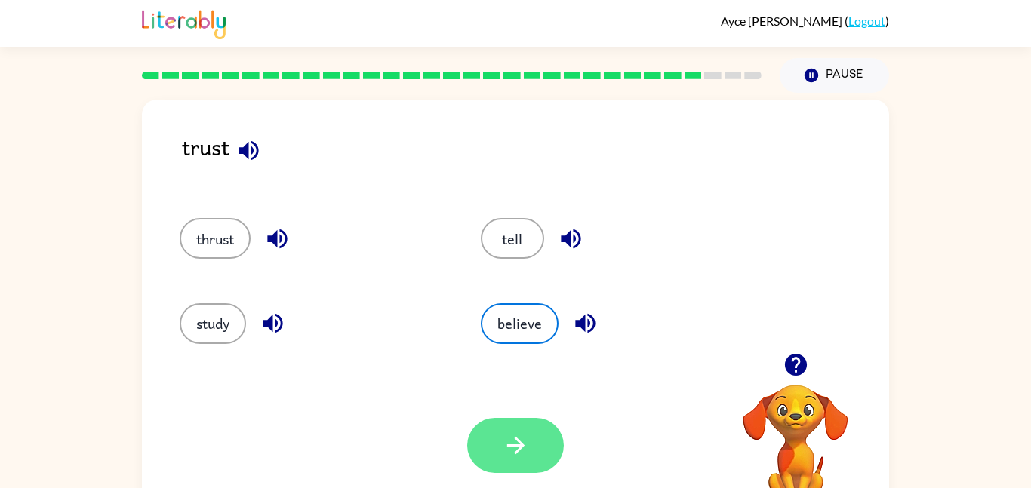
click at [533, 450] on button "button" at bounding box center [515, 445] width 97 height 55
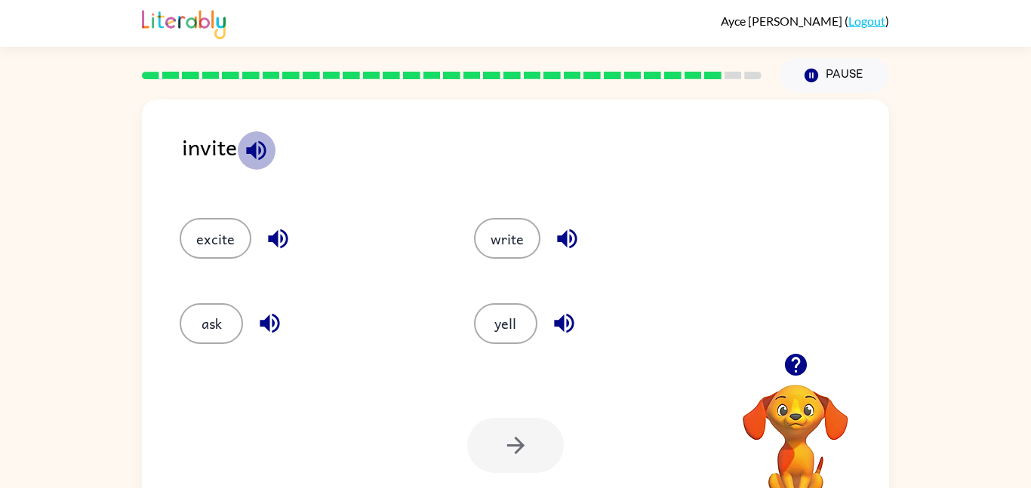
click at [256, 155] on icon "button" at bounding box center [256, 150] width 26 height 26
click at [270, 239] on icon "button" at bounding box center [278, 239] width 20 height 20
click at [272, 324] on icon "button" at bounding box center [270, 324] width 20 height 20
click at [559, 237] on icon "button" at bounding box center [567, 239] width 20 height 20
click at [567, 318] on icon "button" at bounding box center [564, 323] width 26 height 26
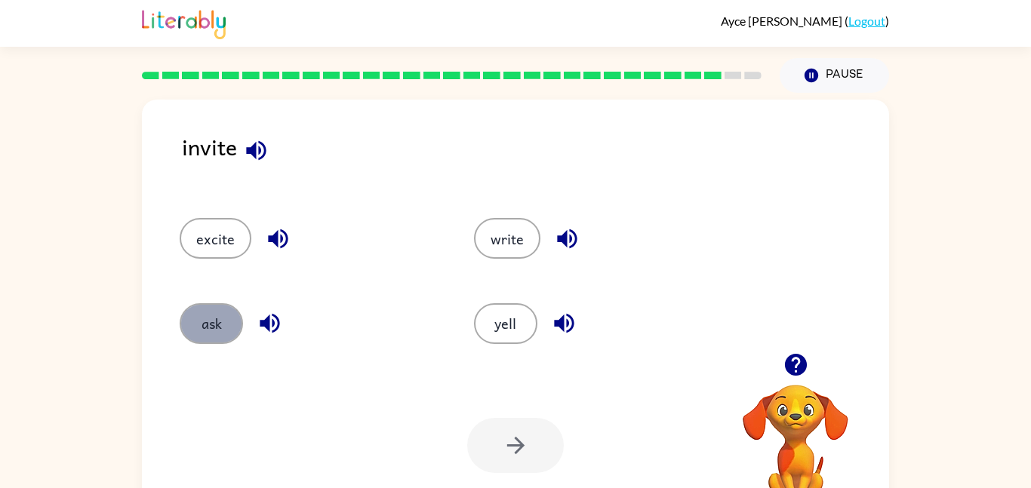
click at [215, 326] on button "ask" at bounding box center [211, 323] width 63 height 41
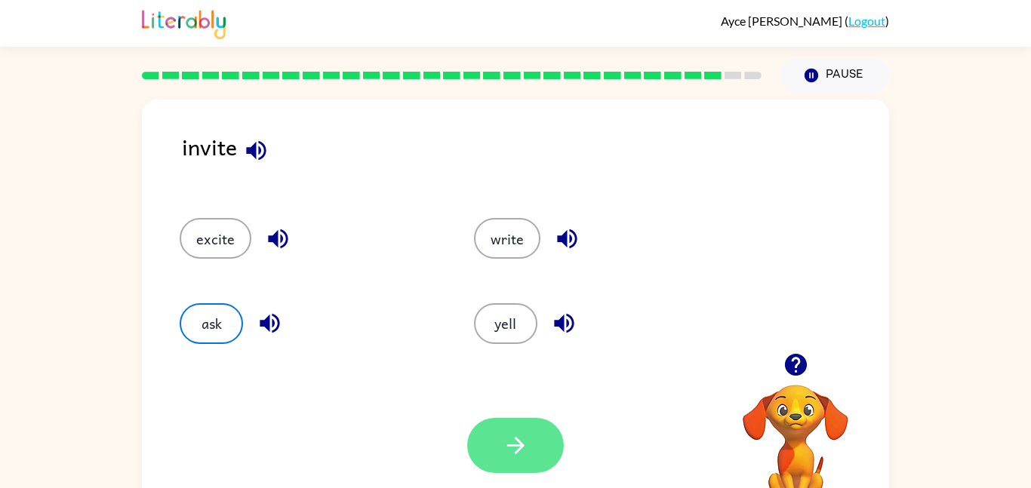
click at [500, 444] on button "button" at bounding box center [515, 445] width 97 height 55
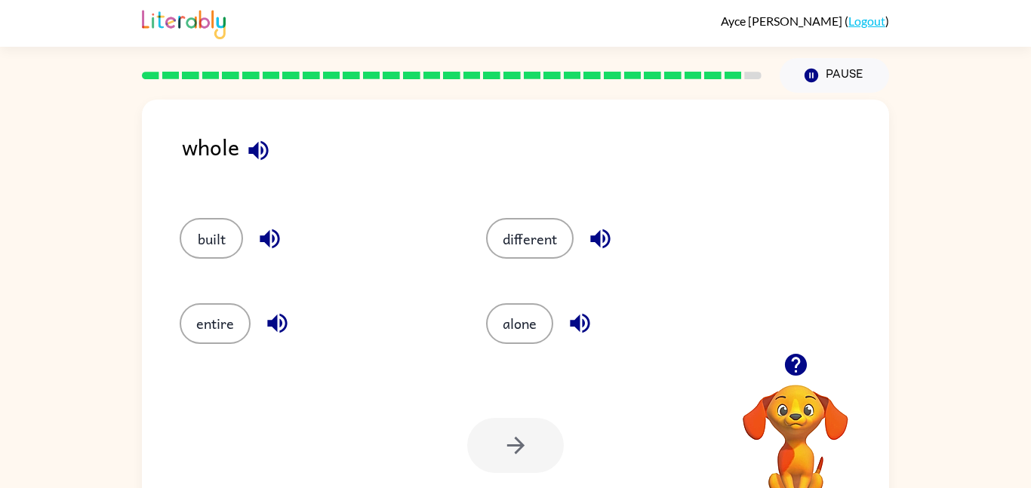
click at [258, 146] on icon "button" at bounding box center [258, 150] width 26 height 26
click at [255, 147] on icon "button" at bounding box center [258, 150] width 20 height 20
click at [263, 236] on icon "button" at bounding box center [270, 239] width 20 height 20
click at [266, 322] on icon "button" at bounding box center [277, 323] width 26 height 26
click at [592, 236] on icon "button" at bounding box center [600, 239] width 20 height 20
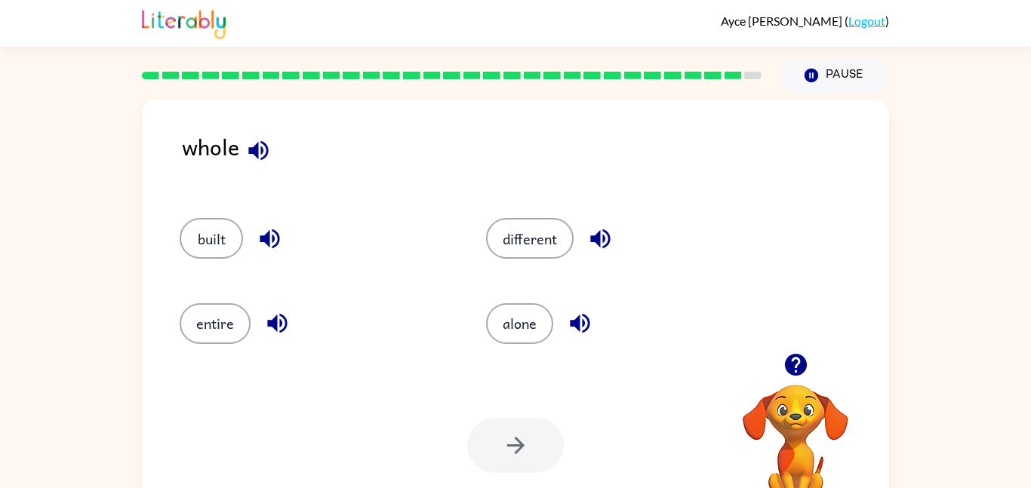
click at [583, 324] on icon "button" at bounding box center [580, 324] width 20 height 20
click at [223, 218] on button "built" at bounding box center [211, 238] width 63 height 41
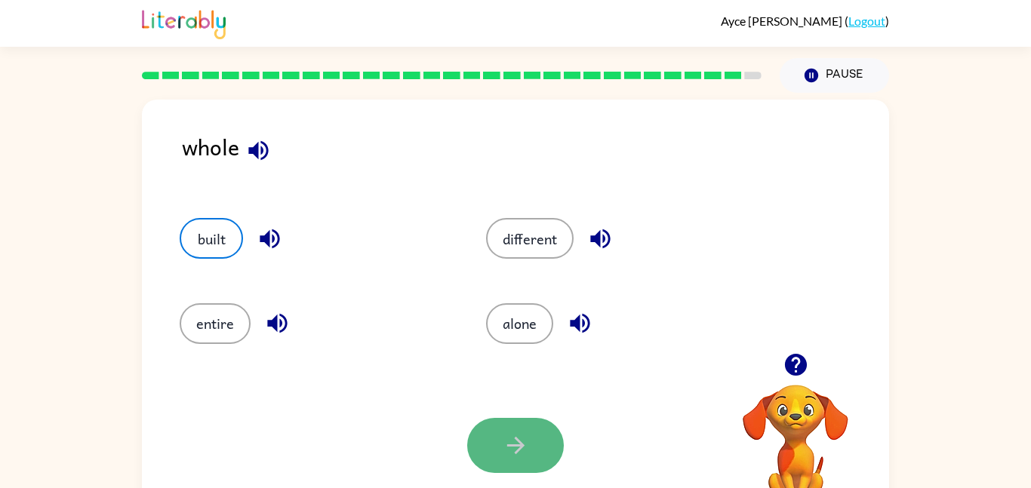
click at [518, 426] on button "button" at bounding box center [515, 445] width 97 height 55
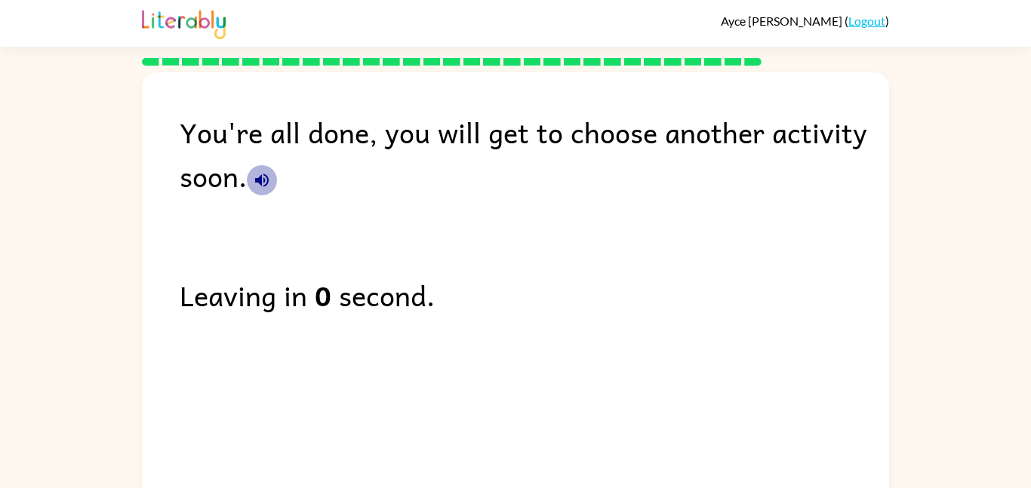
click at [260, 180] on icon "button" at bounding box center [262, 181] width 14 height 14
